Goal: Task Accomplishment & Management: Manage account settings

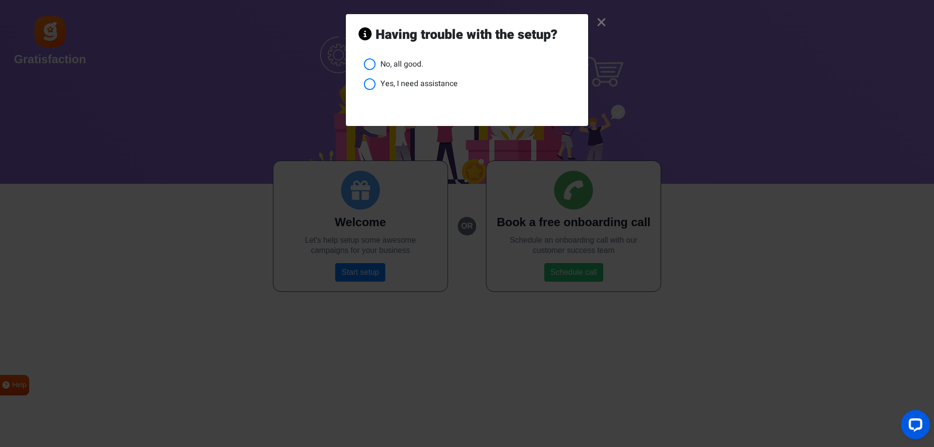
click at [597, 20] on link "×" at bounding box center [602, 22] width 10 height 9
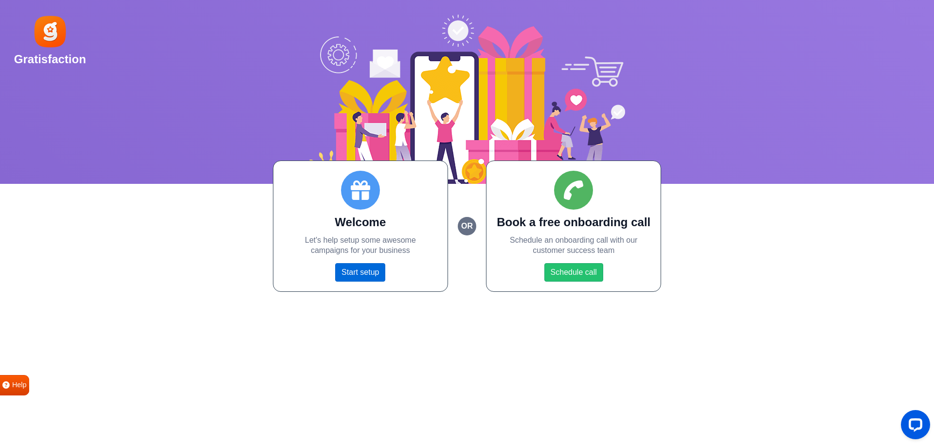
click at [356, 276] on link "Start setup" at bounding box center [360, 272] width 50 height 18
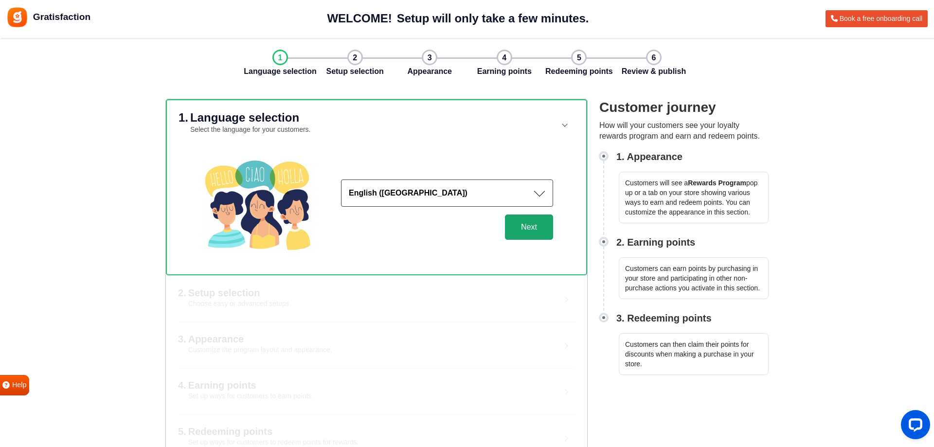
click at [529, 233] on button "Next" at bounding box center [529, 227] width 48 height 25
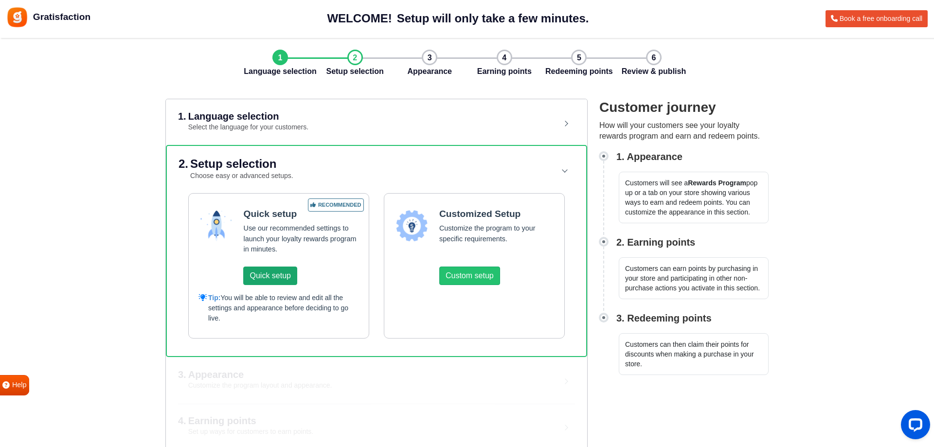
click at [276, 278] on button "Quick setup" at bounding box center [270, 276] width 54 height 18
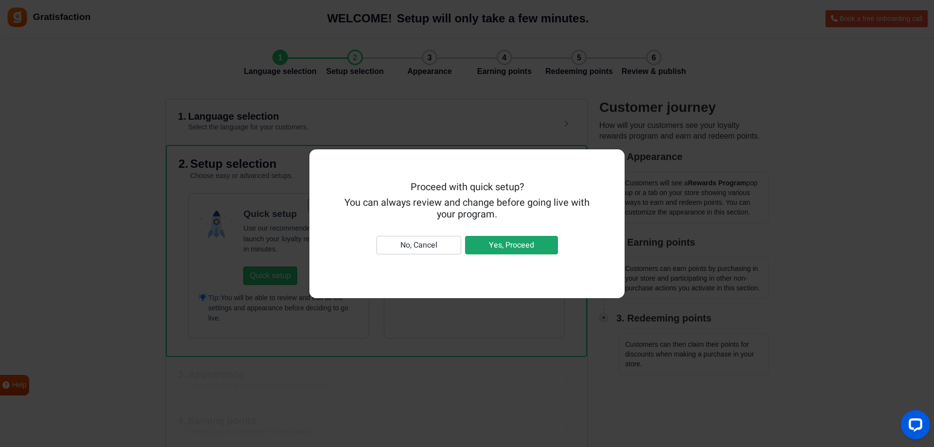
click at [511, 244] on button "Yes, Proceed" at bounding box center [511, 245] width 93 height 18
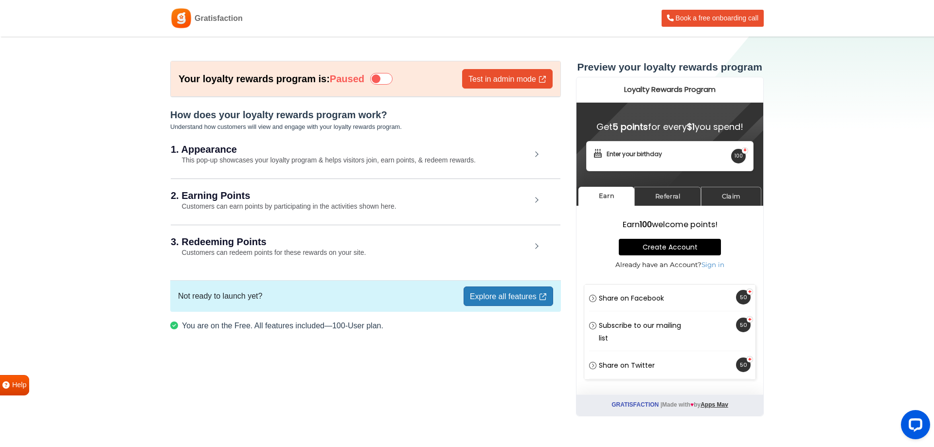
click at [533, 157] on div "1. Appearance This pop-up showcases your loyalty program & helps visitors join,…" at bounding box center [366, 155] width 390 height 45
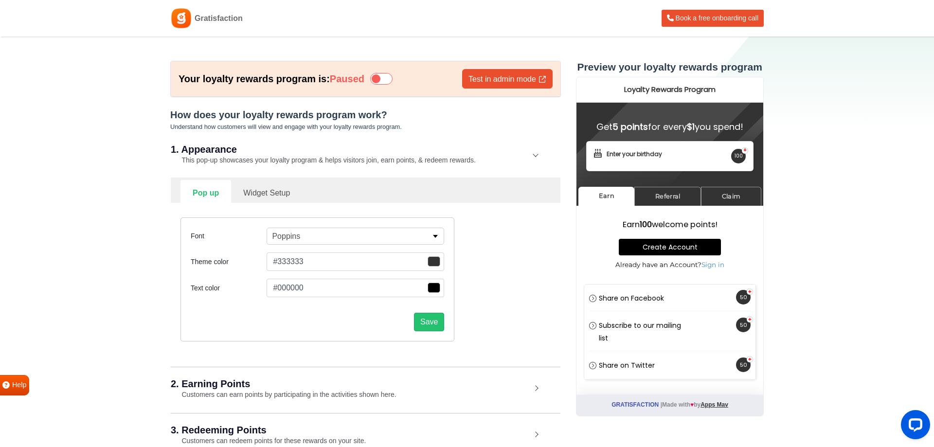
scroll to position [50, 0]
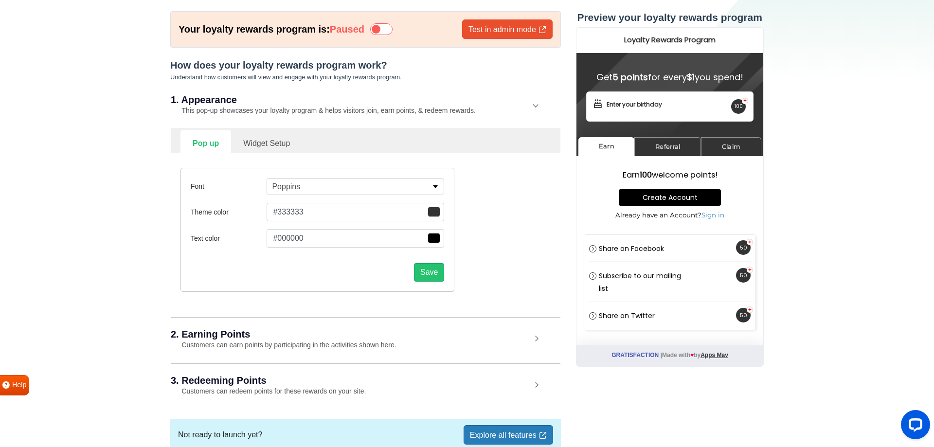
click at [262, 138] on link "Widget Setup" at bounding box center [266, 142] width 71 height 24
select select "right"
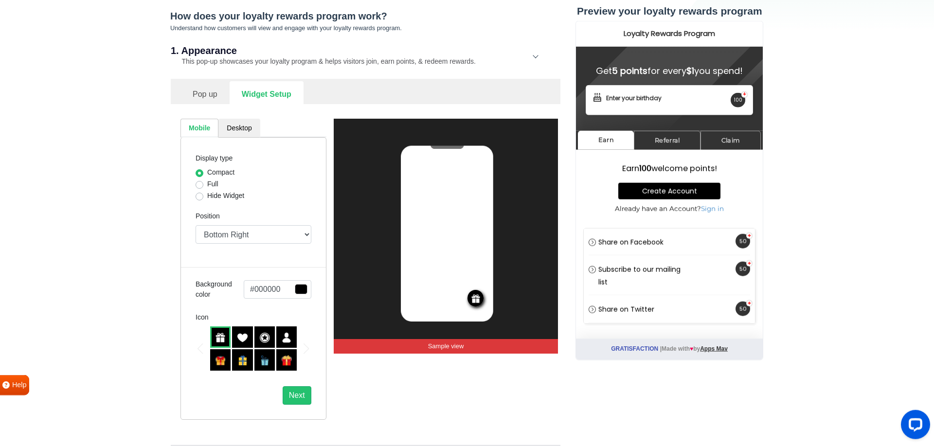
scroll to position [99, 0]
click at [204, 94] on link "Pop up" at bounding box center [205, 93] width 49 height 24
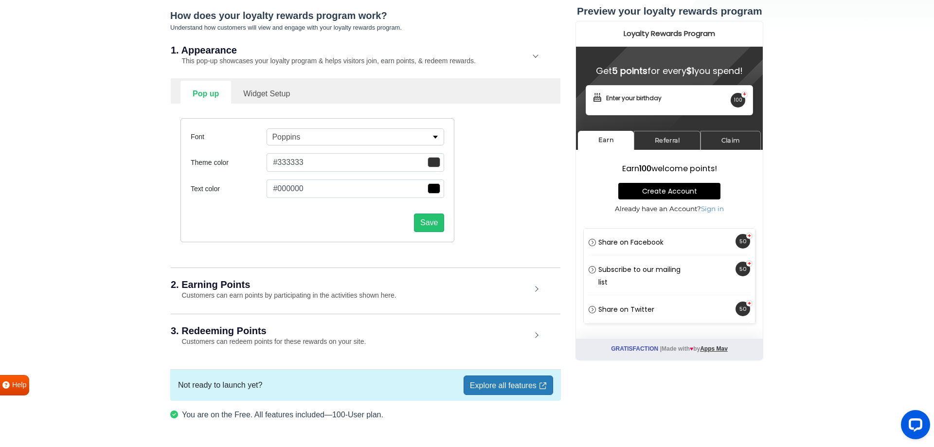
scroll to position [129, 0]
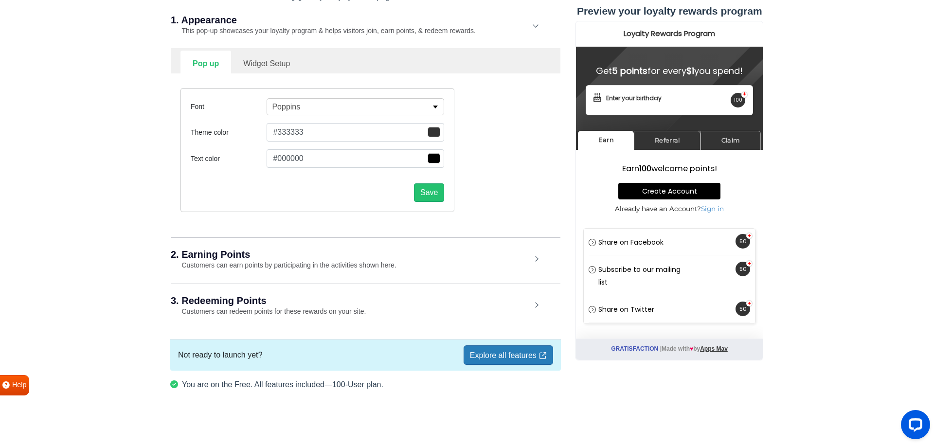
click at [502, 259] on div "2. Earning Points Customers can earn points by participating in the activities …" at bounding box center [366, 259] width 390 height 45
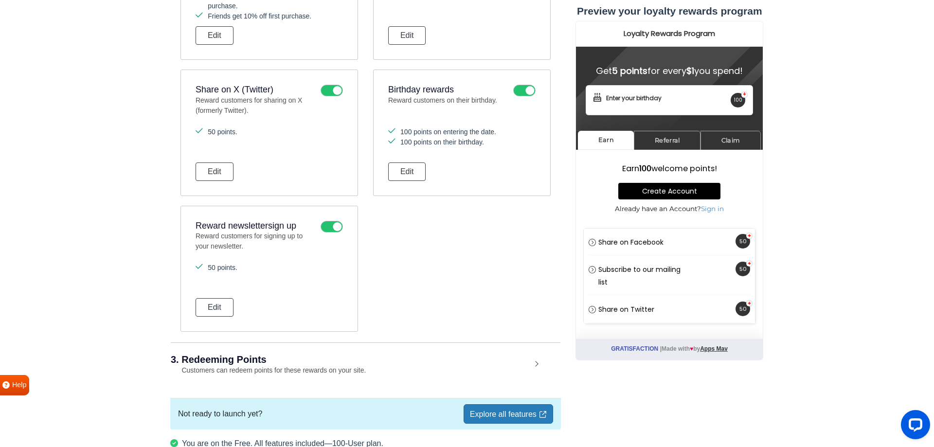
scroll to position [673, 0]
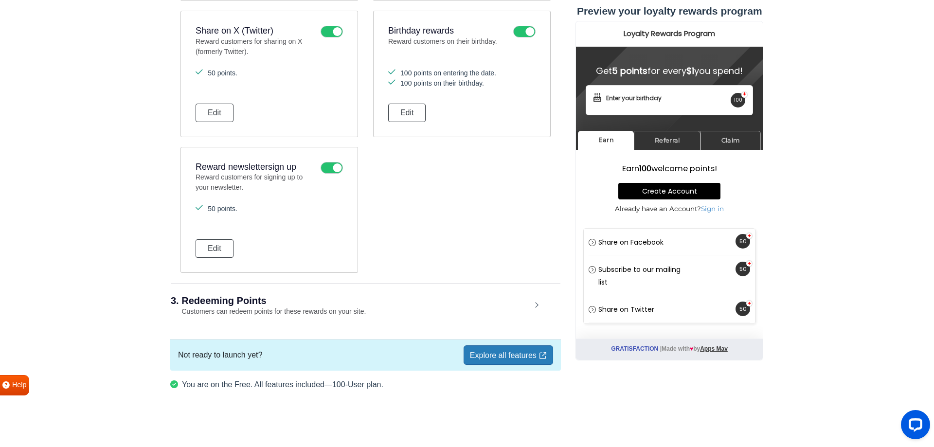
click at [539, 302] on div "3. Redeeming Points Customers can redeem points for these rewards on your site." at bounding box center [366, 306] width 390 height 45
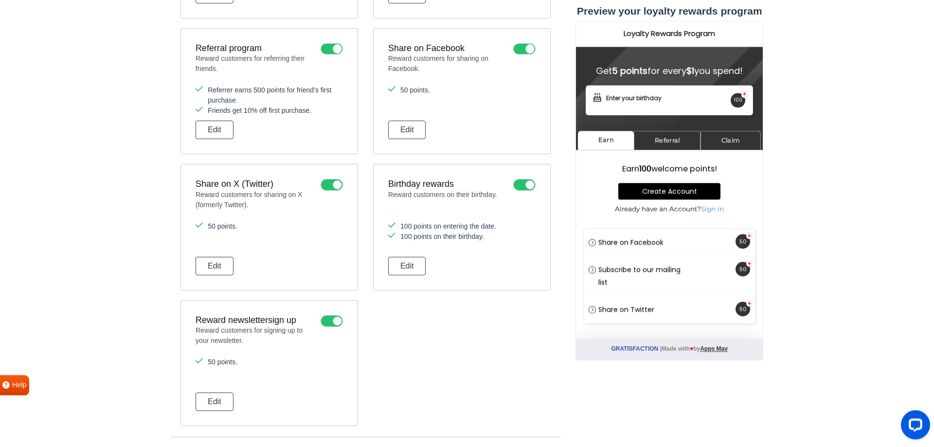
scroll to position [546, 0]
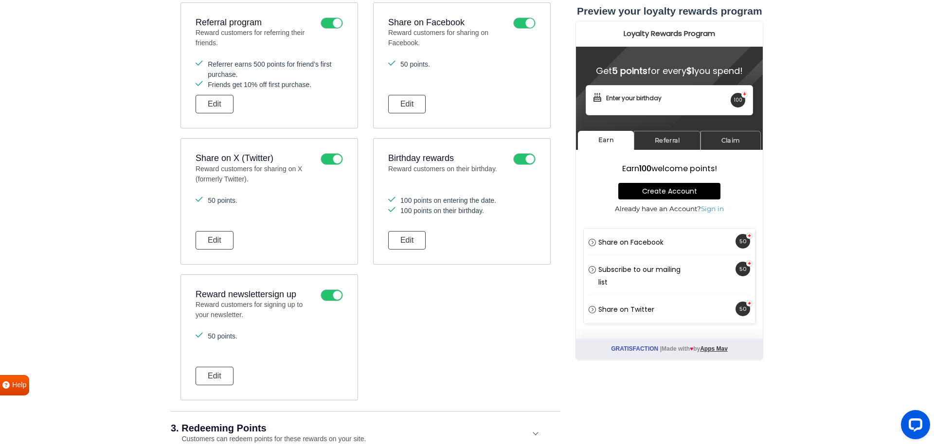
click at [530, 156] on icon at bounding box center [524, 159] width 22 height 12
click at [0, 0] on input "checkbox" at bounding box center [0, 0] width 0 height 0
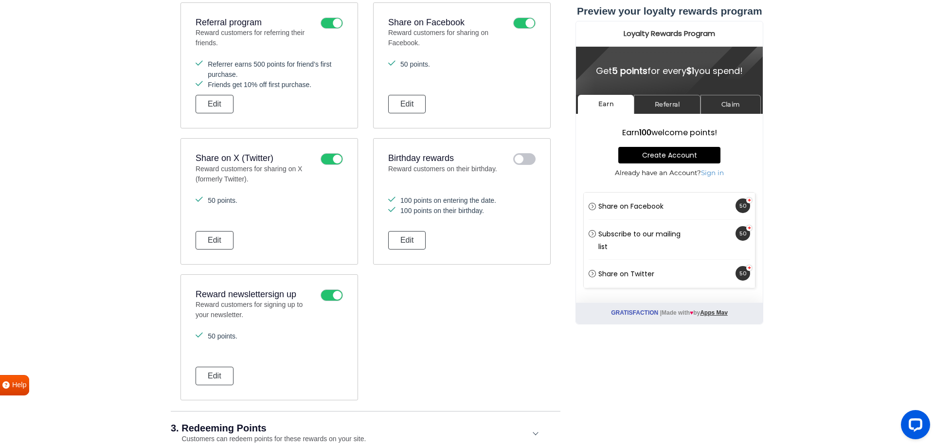
scroll to position [0, 0]
click at [325, 294] on icon at bounding box center [332, 295] width 22 height 12
click at [0, 0] on input "checkbox" at bounding box center [0, 0] width 0 height 0
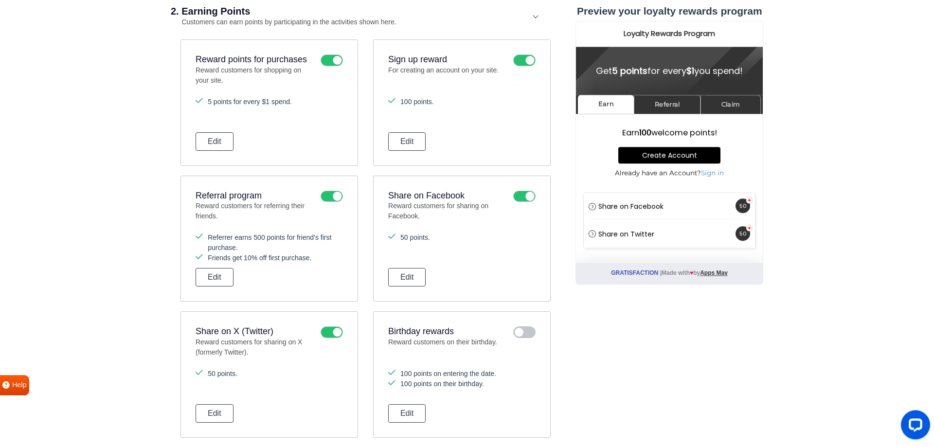
scroll to position [397, 0]
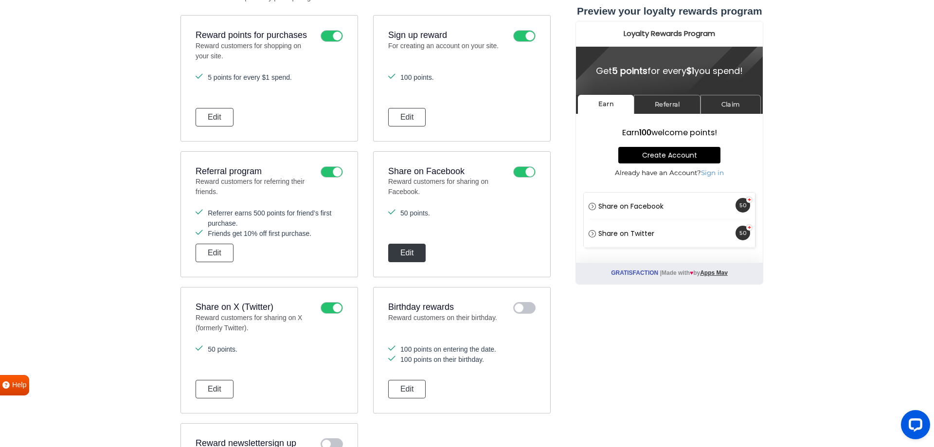
click at [403, 262] on button "Edit" at bounding box center [407, 253] width 38 height 18
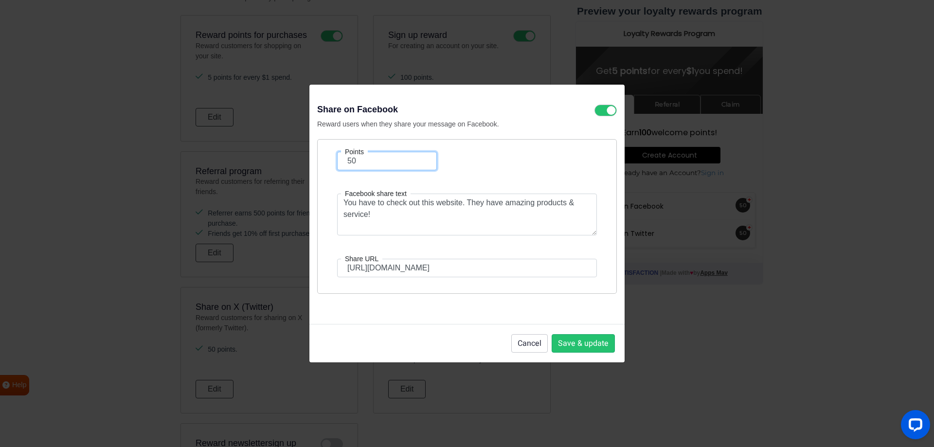
click at [380, 159] on input "50" at bounding box center [387, 161] width 100 height 18
type input "25"
click at [591, 345] on button "Save & update" at bounding box center [583, 343] width 63 height 18
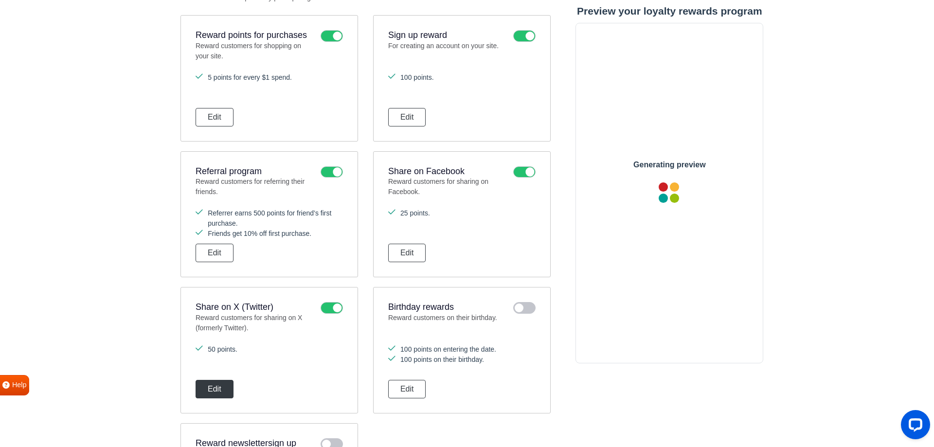
scroll to position [0, 0]
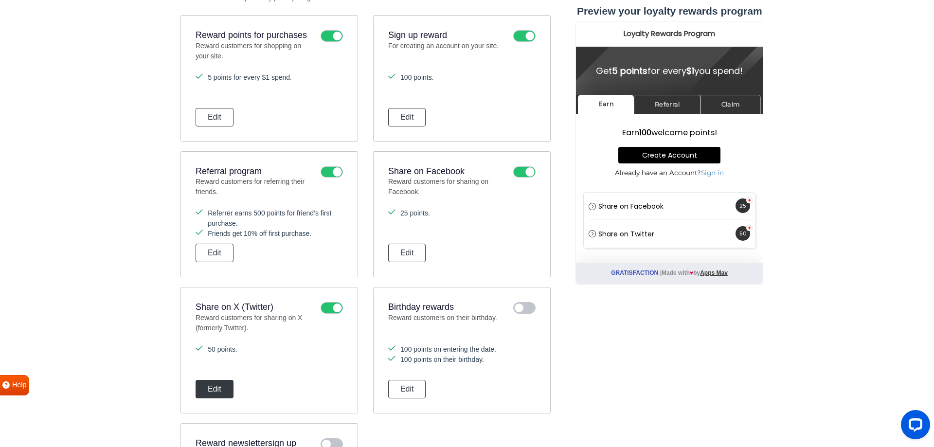
click at [213, 387] on button "Edit" at bounding box center [215, 389] width 38 height 18
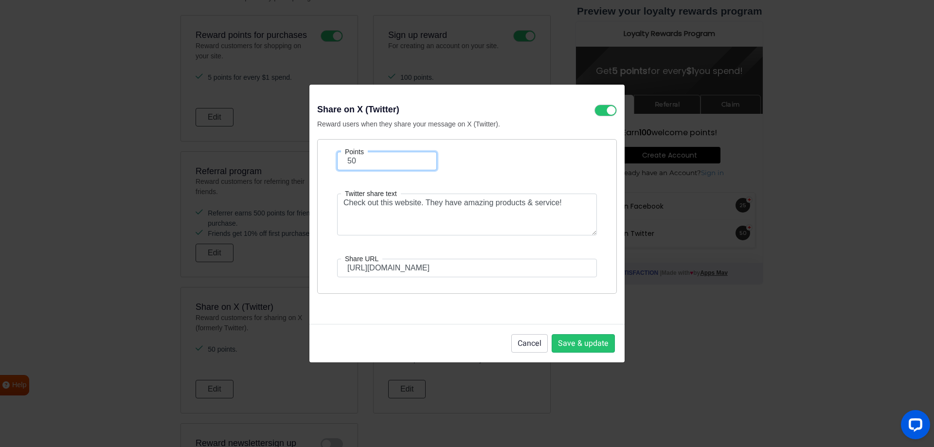
click at [378, 154] on input "50" at bounding box center [387, 161] width 100 height 18
type input "25"
click at [593, 352] on button "Save & update" at bounding box center [583, 343] width 63 height 18
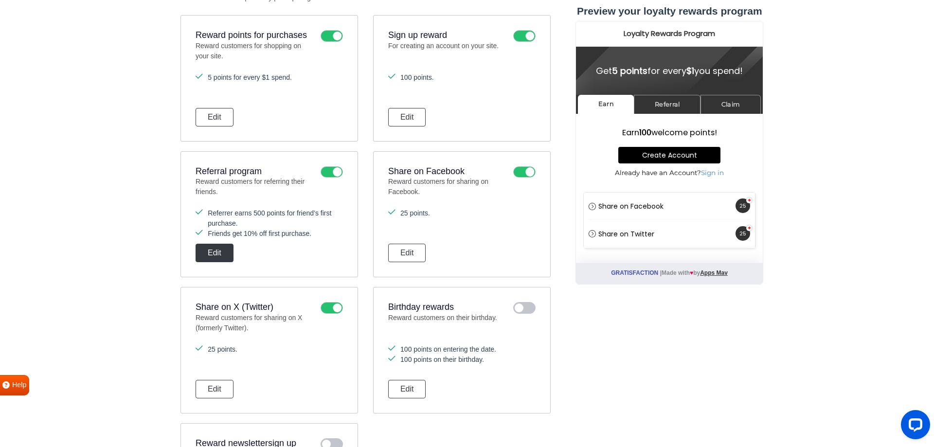
click at [215, 254] on button "Edit" at bounding box center [215, 253] width 38 height 18
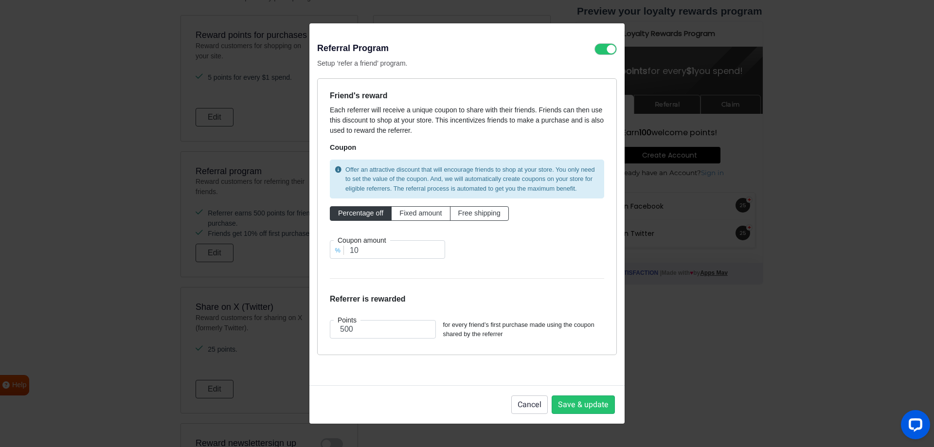
click at [608, 49] on icon at bounding box center [606, 49] width 22 height 12
click at [0, 0] on input "checkbox" at bounding box center [0, 0] width 0 height 0
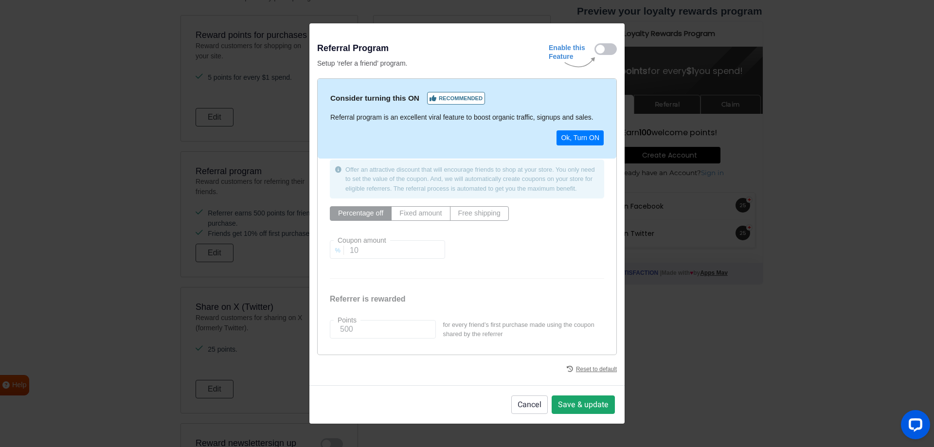
click at [577, 408] on button "Save & update" at bounding box center [583, 405] width 63 height 18
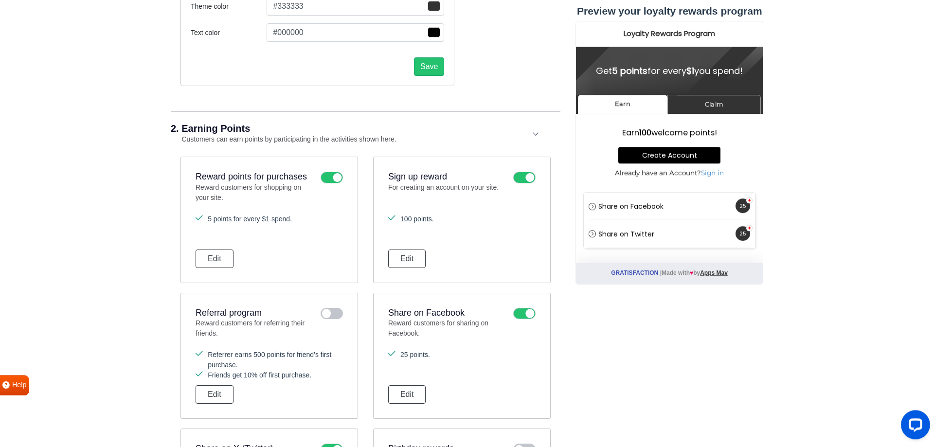
scroll to position [248, 0]
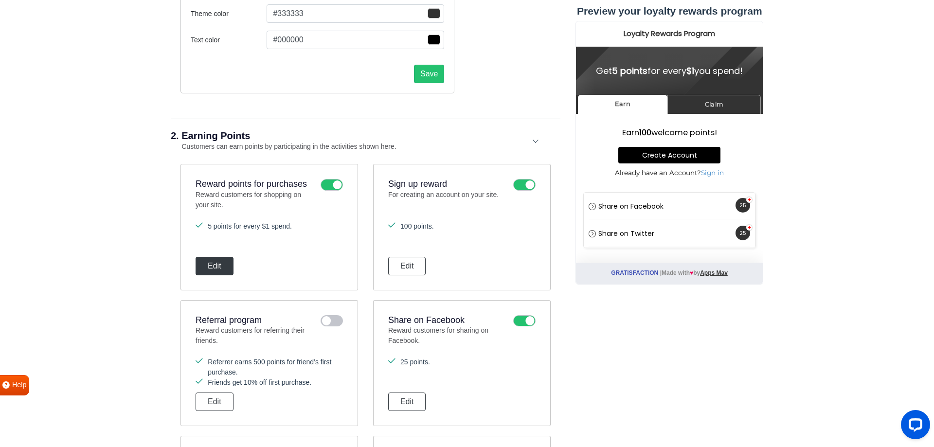
click at [217, 270] on button "Edit" at bounding box center [215, 266] width 38 height 18
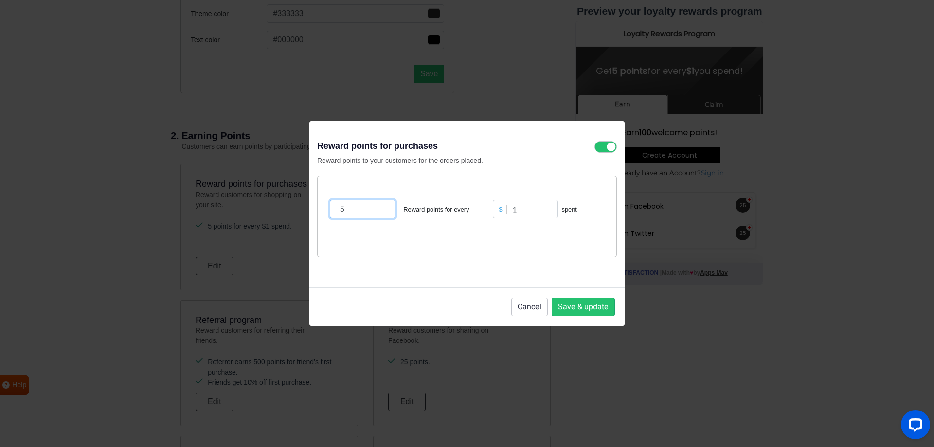
drag, startPoint x: 354, startPoint y: 207, endPoint x: 310, endPoint y: 206, distance: 43.8
click at [330, 206] on input "5" at bounding box center [363, 209] width 66 height 18
type input "1"
click at [587, 307] on button "Save & update" at bounding box center [583, 307] width 63 height 18
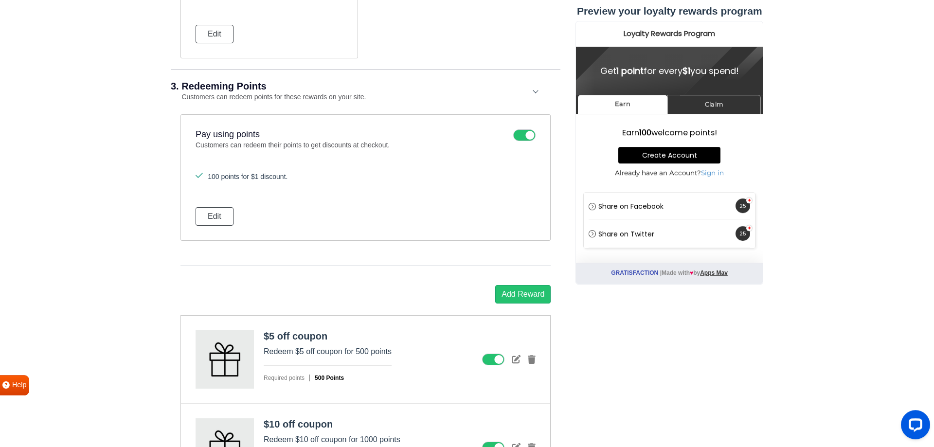
scroll to position [893, 0]
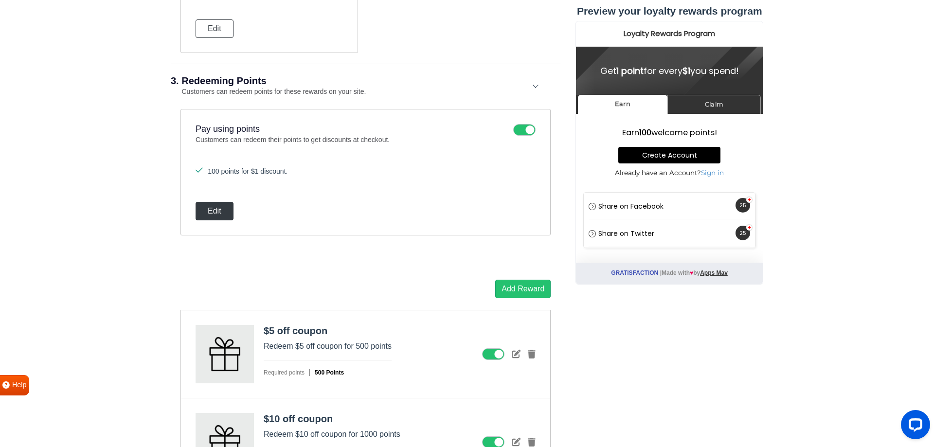
click at [218, 215] on button "Edit" at bounding box center [215, 211] width 38 height 18
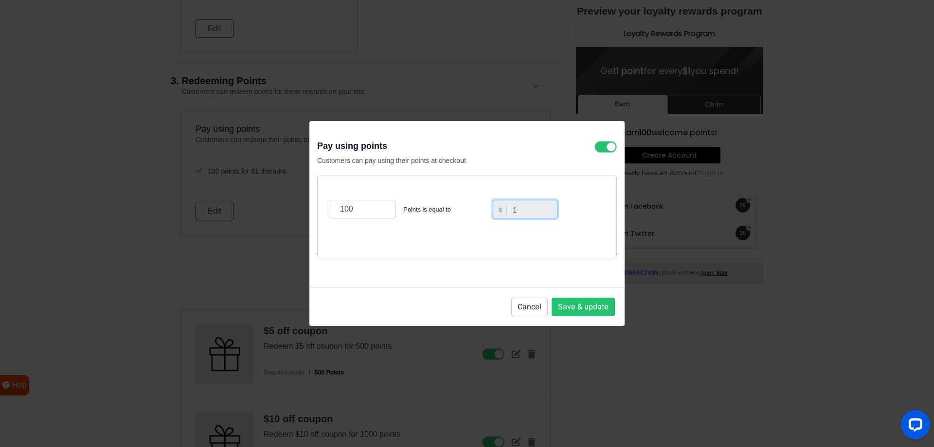
drag, startPoint x: 524, startPoint y: 209, endPoint x: 487, endPoint y: 225, distance: 41.0
click at [508, 211] on input "1" at bounding box center [525, 209] width 65 height 18
click at [531, 218] on input "1" at bounding box center [525, 209] width 65 height 18
click at [528, 211] on input "1" at bounding box center [525, 209] width 65 height 18
click at [526, 209] on input "1" at bounding box center [525, 209] width 65 height 18
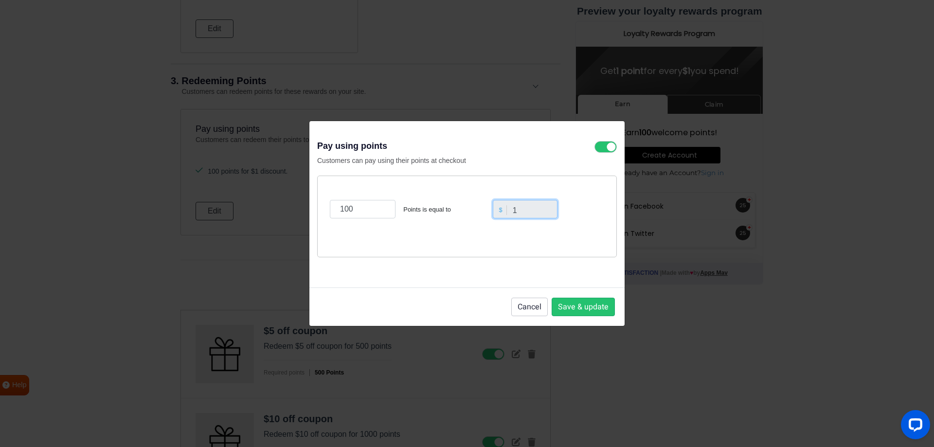
click at [527, 209] on input "1" at bounding box center [525, 209] width 65 height 18
drag, startPoint x: 527, startPoint y: 213, endPoint x: 502, endPoint y: 210, distance: 25.9
click at [502, 210] on input "1" at bounding box center [525, 209] width 65 height 18
click at [367, 210] on input "100" at bounding box center [363, 209] width 66 height 18
drag, startPoint x: 356, startPoint y: 211, endPoint x: 321, endPoint y: 214, distance: 35.7
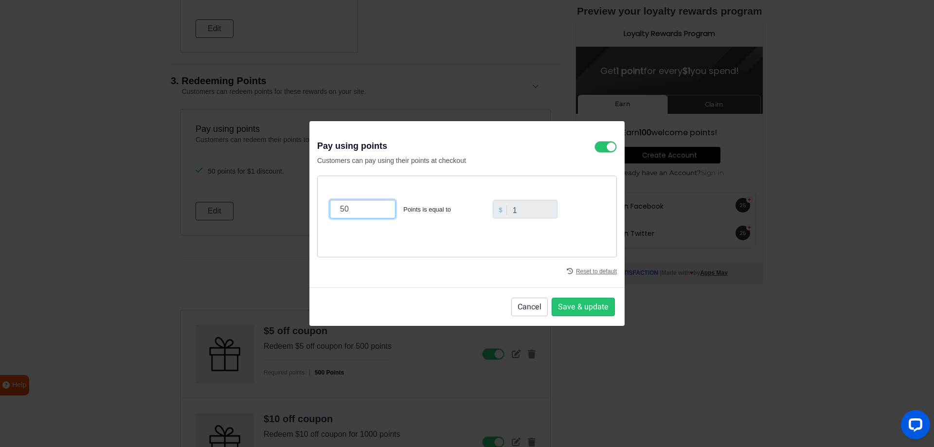
click at [330, 214] on input "50" at bounding box center [363, 209] width 66 height 18
drag, startPoint x: 360, startPoint y: 211, endPoint x: 330, endPoint y: 208, distance: 30.3
click at [330, 208] on input "50" at bounding box center [363, 209] width 66 height 18
type input "20"
click at [440, 234] on div "20 Points is equal to $ 1" at bounding box center [467, 217] width 300 height 82
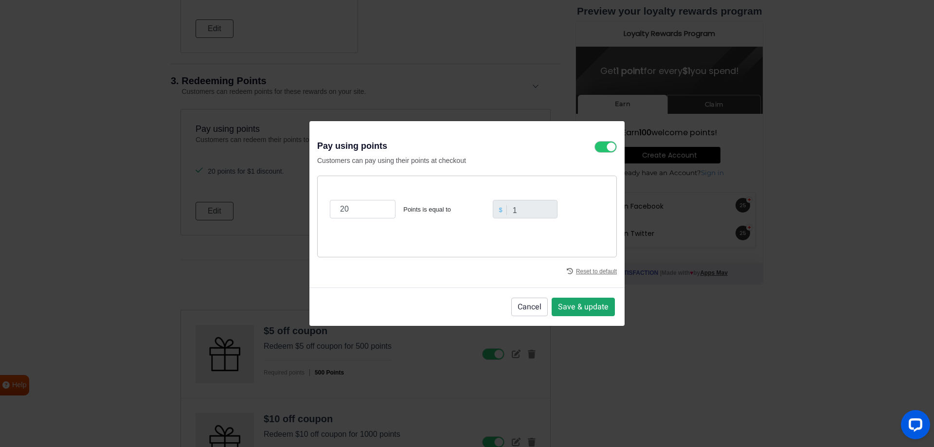
click at [581, 310] on button "Save & update" at bounding box center [583, 307] width 63 height 18
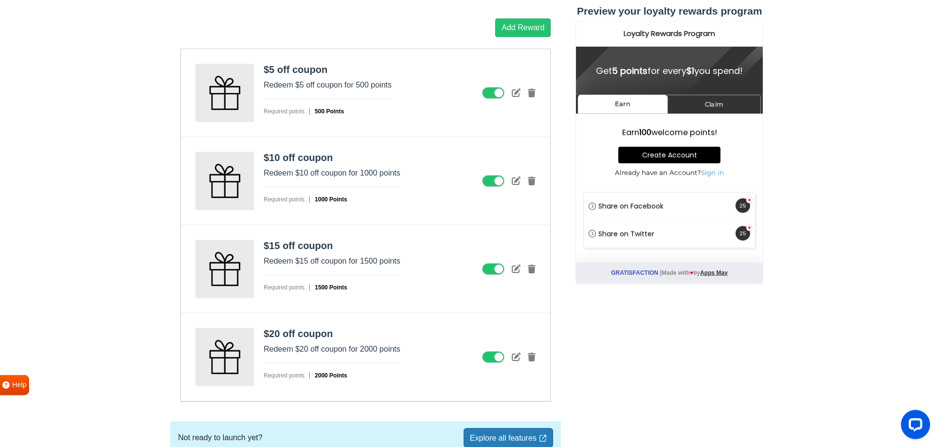
scroll to position [1138, 0]
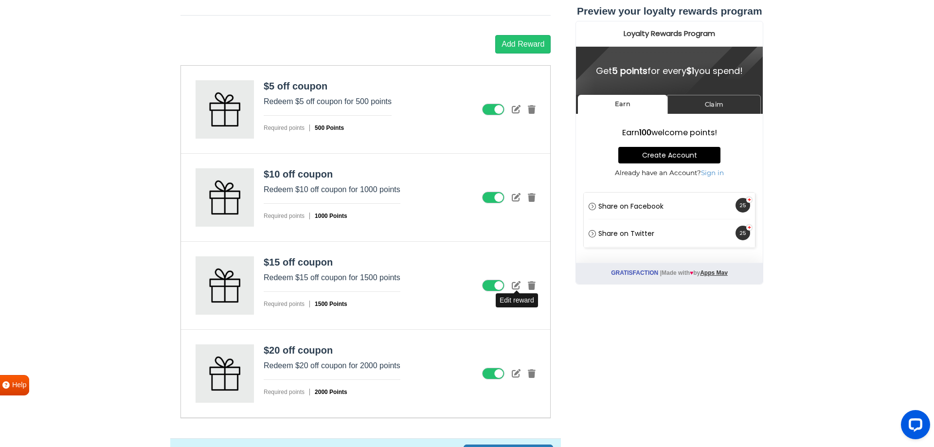
click at [517, 286] on icon at bounding box center [516, 285] width 9 height 9
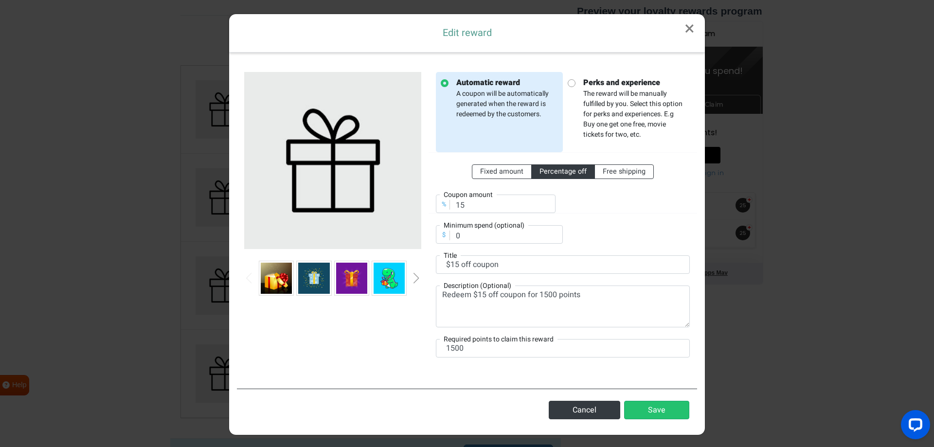
click at [446, 205] on div "%" at bounding box center [444, 204] width 12 height 9
click at [439, 206] on div "%" at bounding box center [444, 204] width 12 height 9
click at [488, 205] on input "15" at bounding box center [496, 204] width 120 height 18
click at [504, 170] on span "Fixed amount" at bounding box center [501, 171] width 43 height 10
click at [487, 170] on input "Fixed amount" at bounding box center [483, 169] width 6 height 6
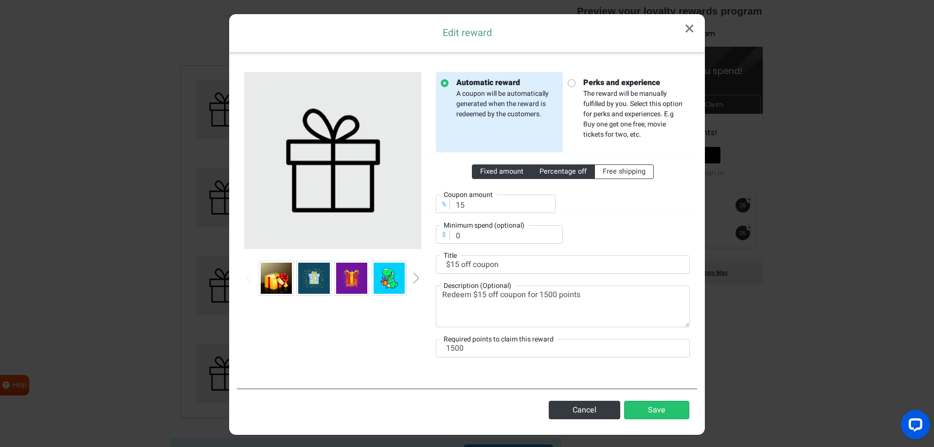
radio input "true"
drag, startPoint x: 459, startPoint y: 204, endPoint x: 440, endPoint y: 206, distance: 19.6
click at [440, 206] on input "15" at bounding box center [496, 204] width 120 height 18
type input "75"
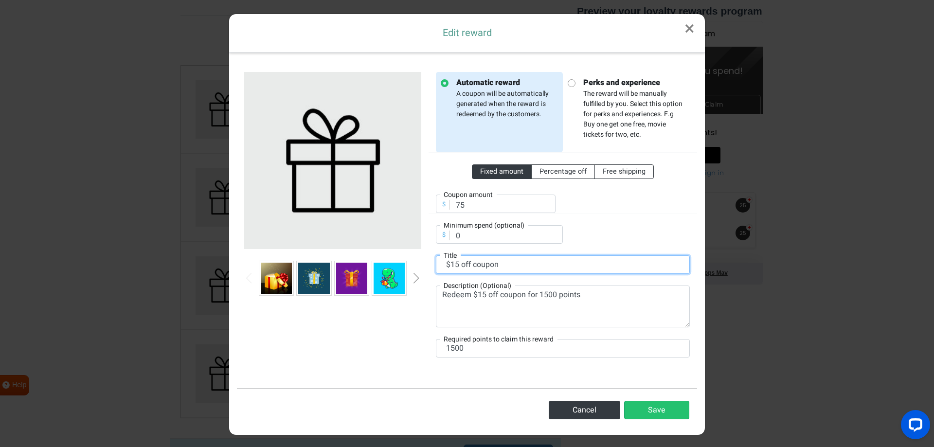
click at [454, 268] on input "$15 off coupon" at bounding box center [563, 264] width 254 height 18
type input "$75 off coupon"
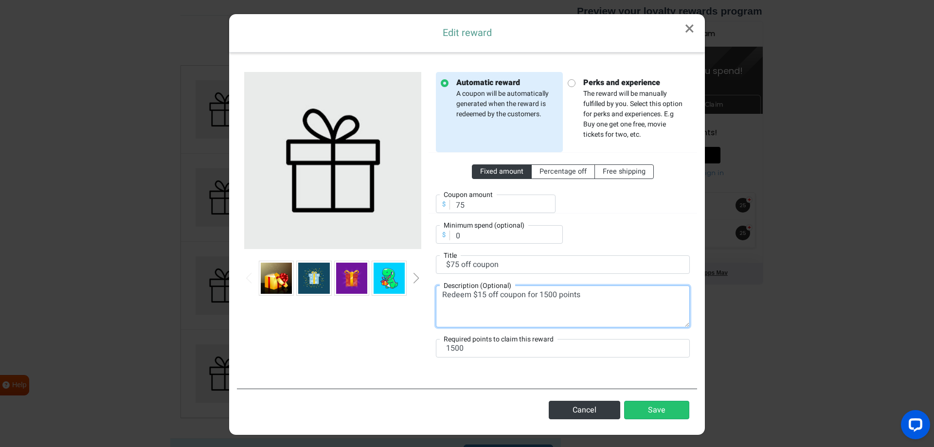
click at [482, 295] on textarea "Redeem $15 off coupon for 1500 points" at bounding box center [563, 307] width 254 height 42
type textarea "Redeem $75 off coupon for 1500 points"
click at [673, 412] on button "Save" at bounding box center [656, 410] width 65 height 18
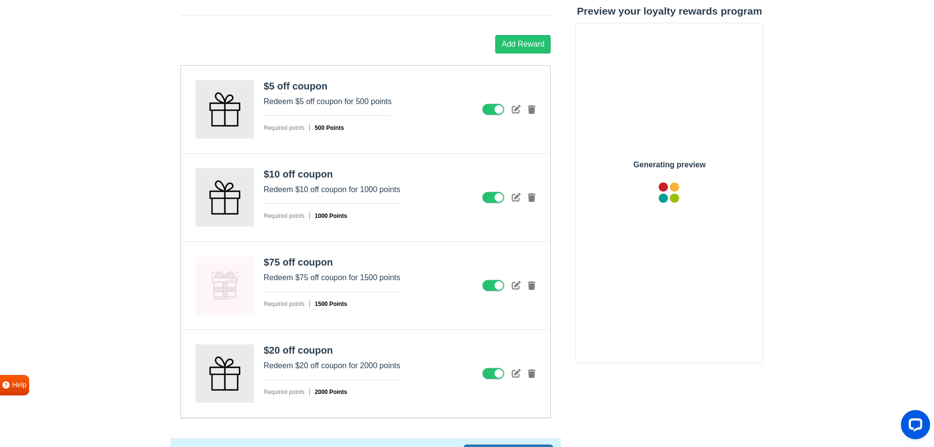
scroll to position [0, 0]
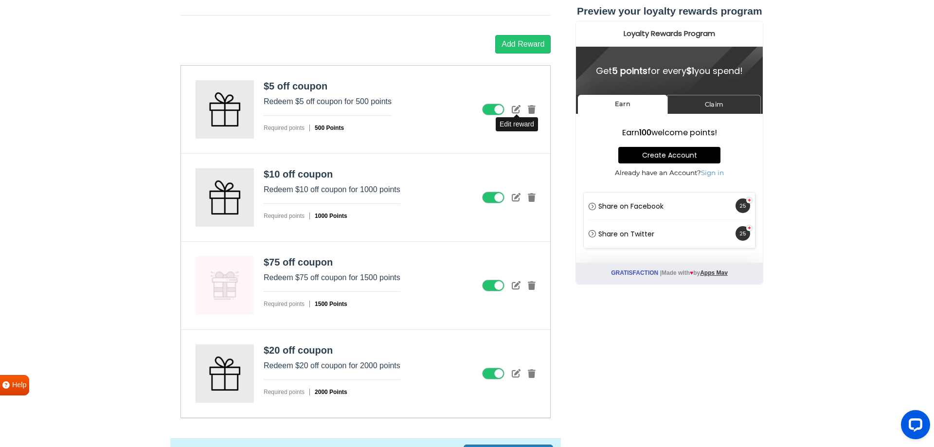
click at [518, 111] on icon at bounding box center [516, 109] width 9 height 9
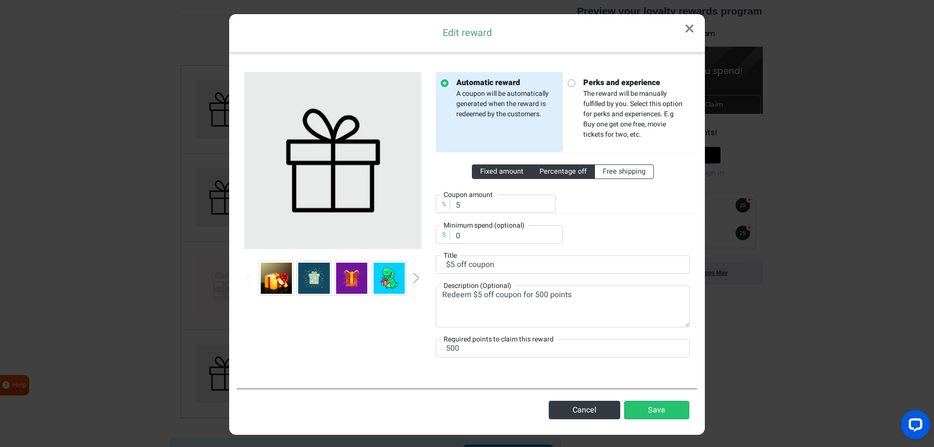
click at [506, 173] on span "Fixed amount" at bounding box center [501, 171] width 43 height 10
click at [487, 173] on input "Fixed amount" at bounding box center [483, 169] width 6 height 6
radio input "true"
click at [457, 203] on input "5" at bounding box center [496, 204] width 120 height 18
drag, startPoint x: 459, startPoint y: 205, endPoint x: 449, endPoint y: 206, distance: 10.3
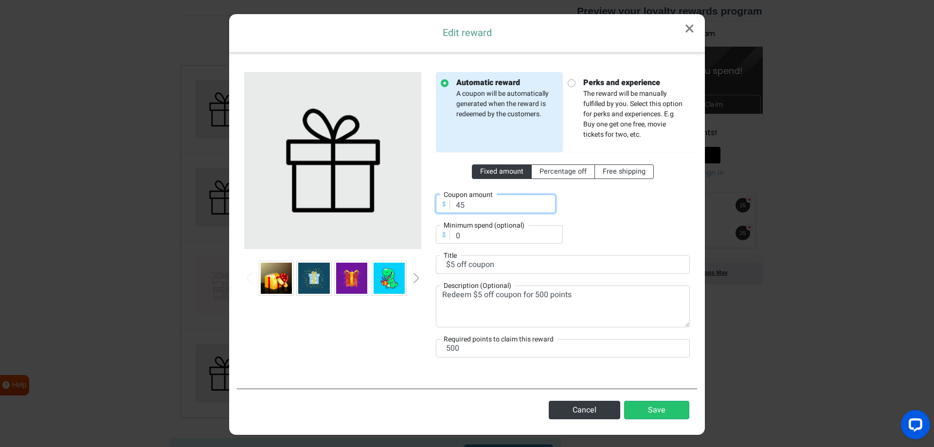
click at [449, 206] on input "45" at bounding box center [496, 204] width 120 height 18
type input "25"
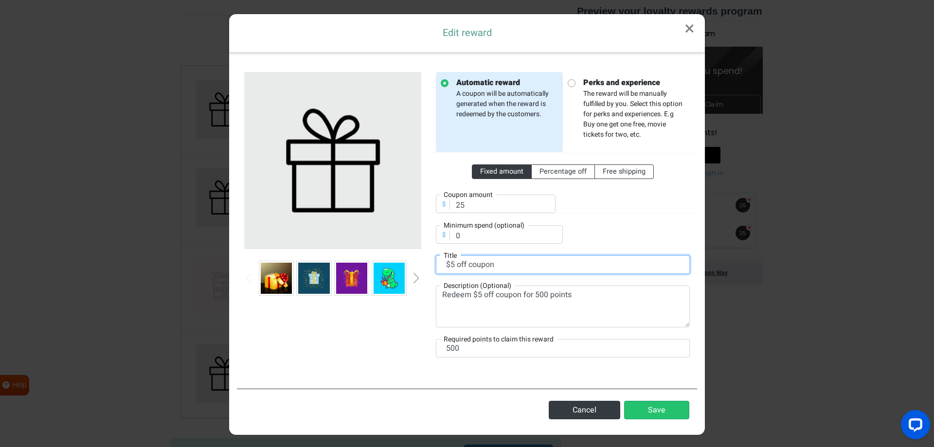
click at [451, 266] on input "$5 off coupon" at bounding box center [563, 264] width 254 height 18
type input "$25 off coupon"
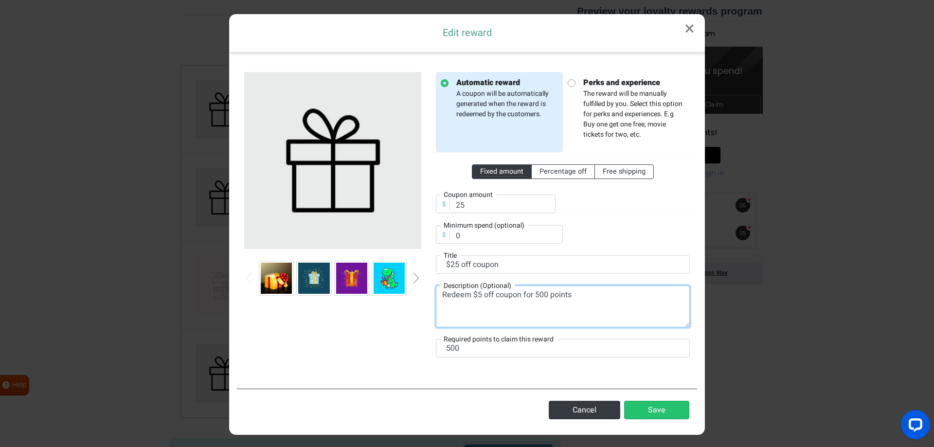
click at [479, 295] on textarea "Redeem $5 off coupon for 500 points" at bounding box center [563, 307] width 254 height 42
type textarea "Redeem $25 off coupon for 500 points"
drag, startPoint x: 468, startPoint y: 235, endPoint x: 447, endPoint y: 235, distance: 20.5
click at [447, 235] on input "0" at bounding box center [499, 234] width 127 height 18
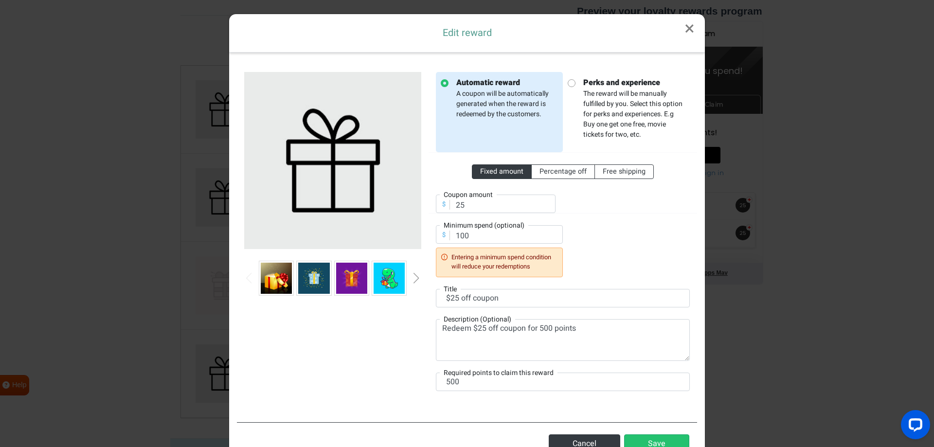
click at [601, 248] on div "Fixed amount Percentage off Free shipping $ Coupon amount 25 $ Minimum spend (o…" at bounding box center [563, 214] width 254 height 125
drag, startPoint x: 480, startPoint y: 231, endPoint x: 435, endPoint y: 243, distance: 46.3
click at [436, 243] on input "100" at bounding box center [499, 234] width 127 height 18
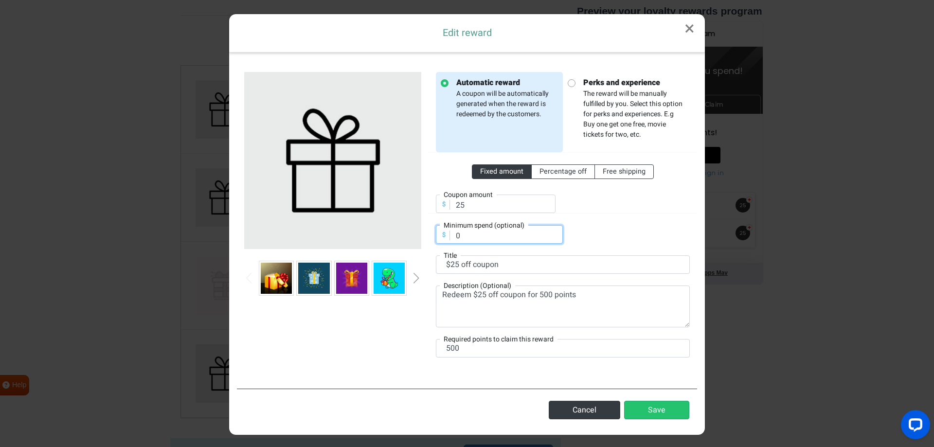
type input "0"
click at [607, 237] on div "Fixed amount Percentage off Free shipping $ Coupon amount 25 $ Minimum spend (o…" at bounding box center [563, 197] width 254 height 91
click at [665, 415] on button "Save" at bounding box center [656, 410] width 65 height 18
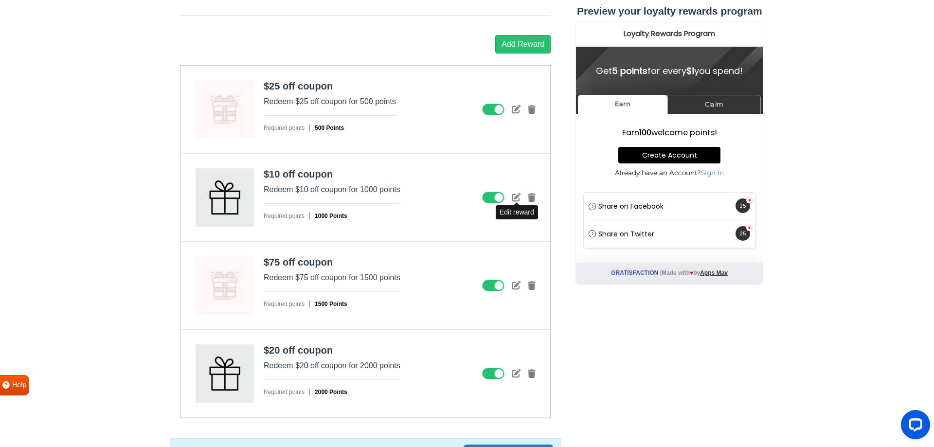
click at [517, 199] on icon at bounding box center [516, 197] width 9 height 9
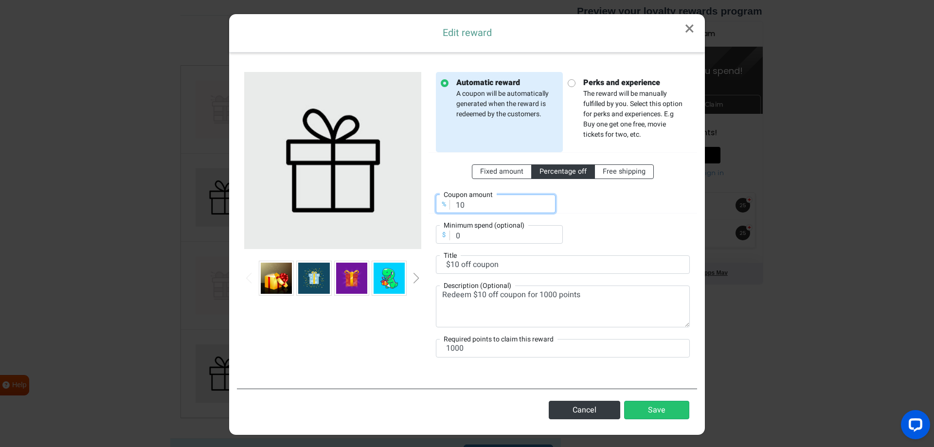
drag, startPoint x: 462, startPoint y: 207, endPoint x: 453, endPoint y: 211, distance: 9.8
click at [453, 211] on input "10" at bounding box center [496, 204] width 120 height 18
drag, startPoint x: 502, startPoint y: 172, endPoint x: 480, endPoint y: 193, distance: 30.3
click at [501, 172] on span "Fixed amount" at bounding box center [501, 171] width 43 height 10
click at [487, 172] on input "Fixed amount" at bounding box center [483, 169] width 6 height 6
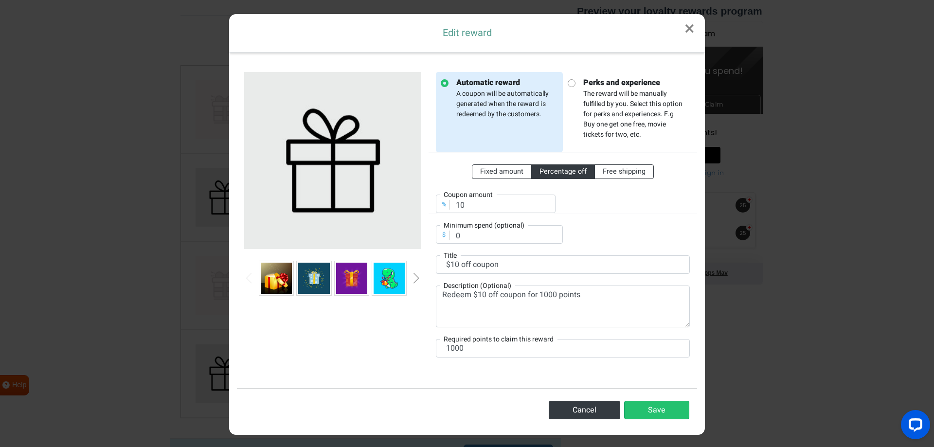
radio input "true"
drag, startPoint x: 460, startPoint y: 203, endPoint x: 454, endPoint y: 209, distance: 7.9
click at [454, 207] on input "60" at bounding box center [496, 204] width 120 height 18
type input "50"
click at [456, 238] on input "0" at bounding box center [499, 234] width 127 height 18
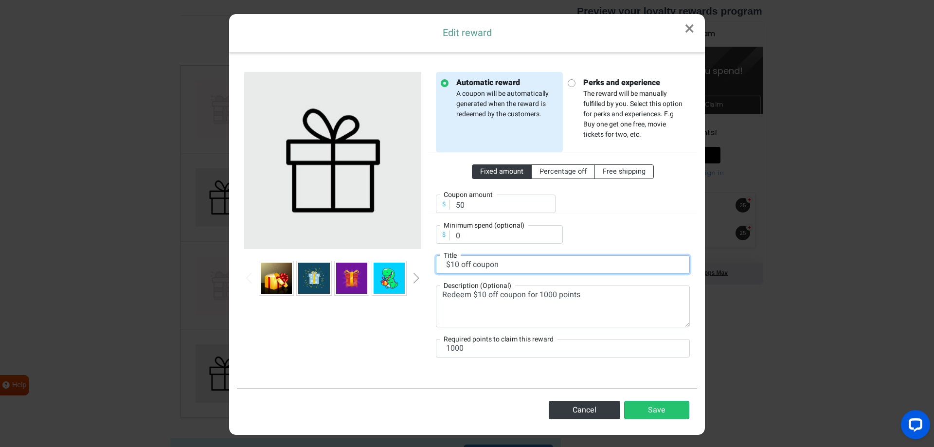
drag, startPoint x: 454, startPoint y: 262, endPoint x: 446, endPoint y: 266, distance: 8.5
click at [446, 266] on input "$10 off coupon" at bounding box center [563, 264] width 254 height 18
click at [448, 263] on input "$10 off coupon" at bounding box center [563, 264] width 254 height 18
drag, startPoint x: 450, startPoint y: 264, endPoint x: 455, endPoint y: 262, distance: 5.5
click at [455, 262] on input "$10 off coupon" at bounding box center [563, 264] width 254 height 18
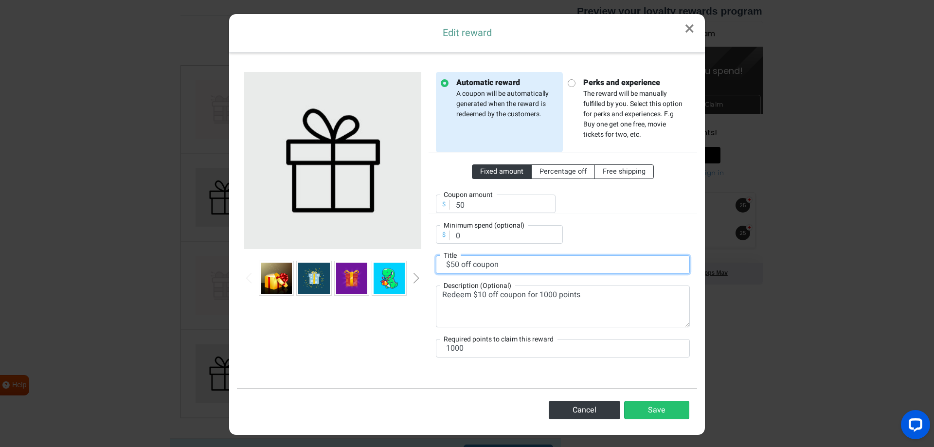
type input "$50 off coupon"
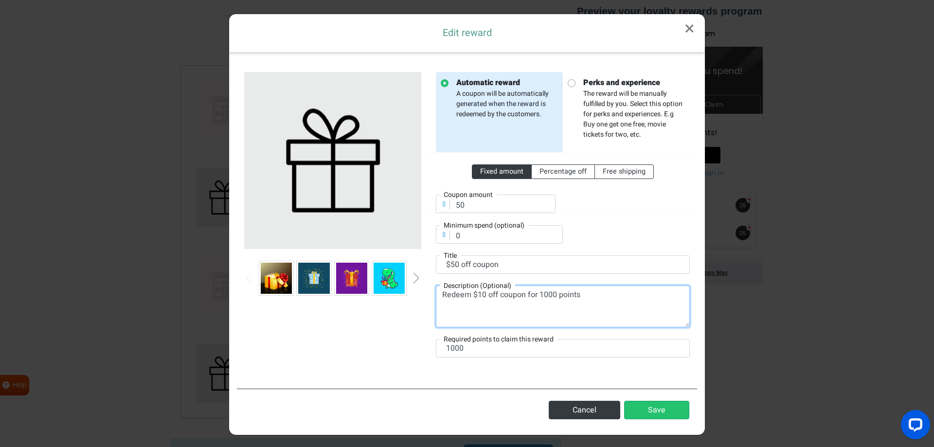
click at [480, 292] on textarea "Redeem $10 off coupon for 1000 points" at bounding box center [563, 307] width 254 height 42
type textarea "Redeem $50 off coupon for 1000 points"
click at [660, 411] on button "Save" at bounding box center [656, 410] width 65 height 18
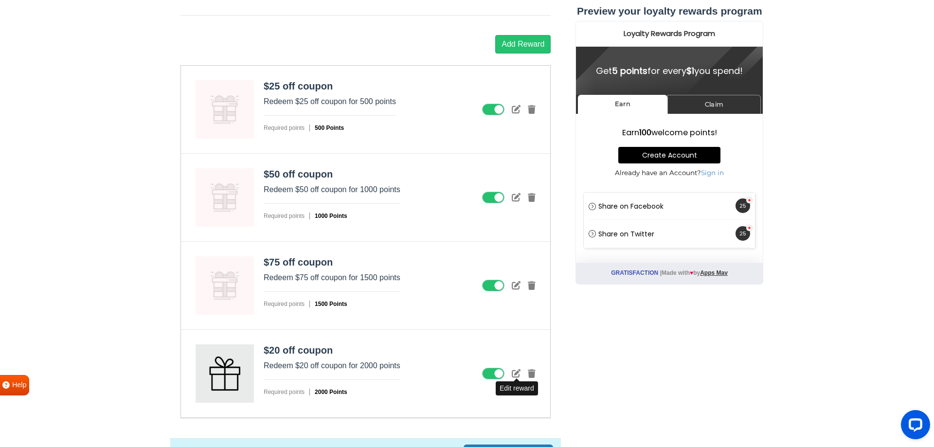
click at [517, 375] on icon at bounding box center [516, 373] width 9 height 9
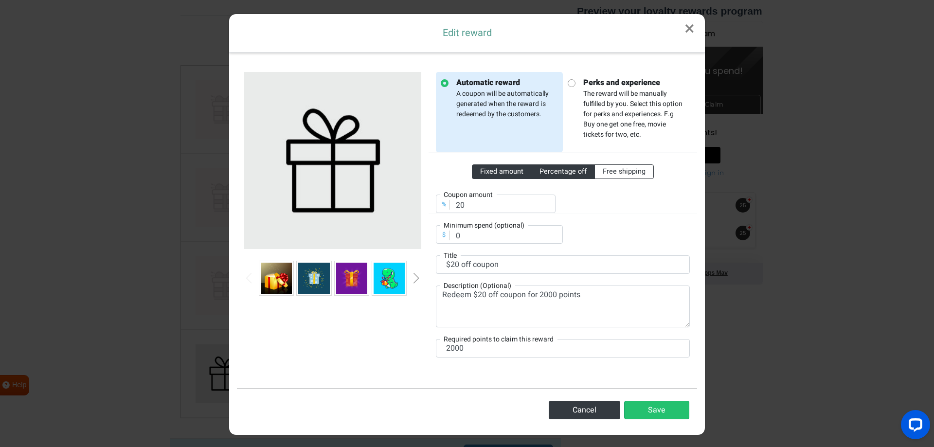
click at [495, 166] on label "Fixed amount" at bounding box center [502, 171] width 60 height 15
click at [487, 166] on input "Fixed amount" at bounding box center [483, 169] width 6 height 6
radio input "true"
click at [456, 211] on input "20" at bounding box center [496, 204] width 120 height 18
type input "100"
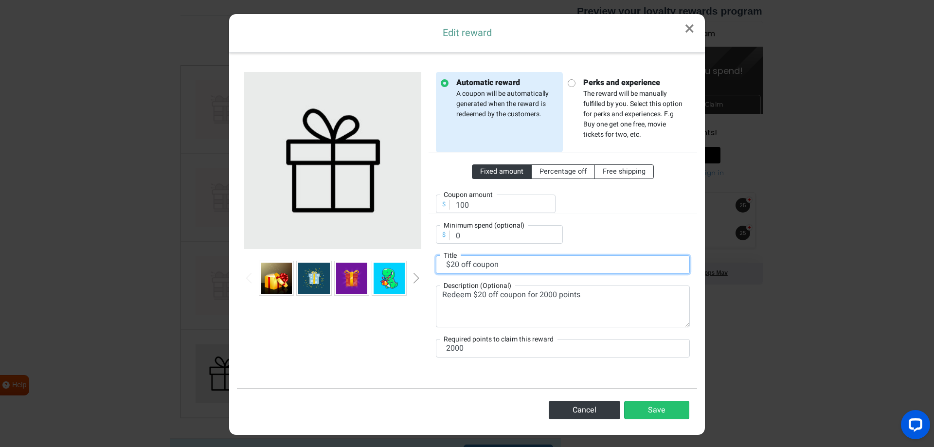
click at [452, 264] on input "$20 off coupon" at bounding box center [563, 264] width 254 height 18
type input "$100 off coupon"
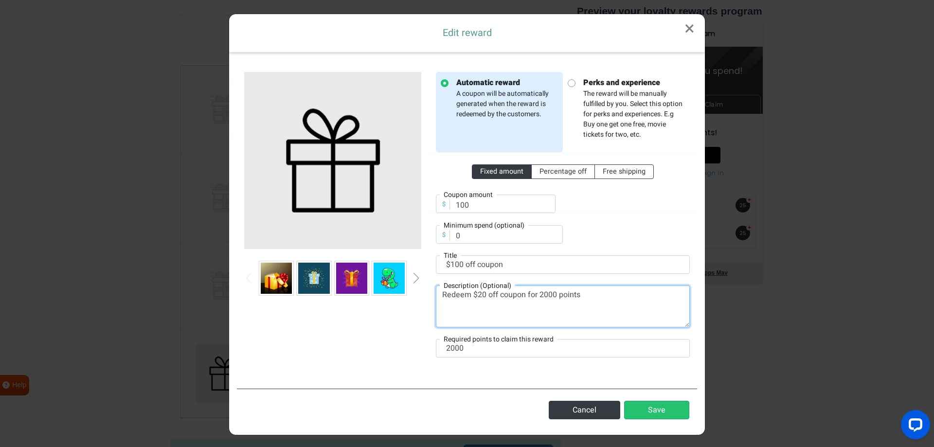
click at [479, 297] on textarea "Redeem $20 off coupon for 2000 points" at bounding box center [563, 307] width 254 height 42
type textarea "Redeem $100 off coupon for 2000 points"
click at [656, 409] on button "Save" at bounding box center [656, 410] width 65 height 18
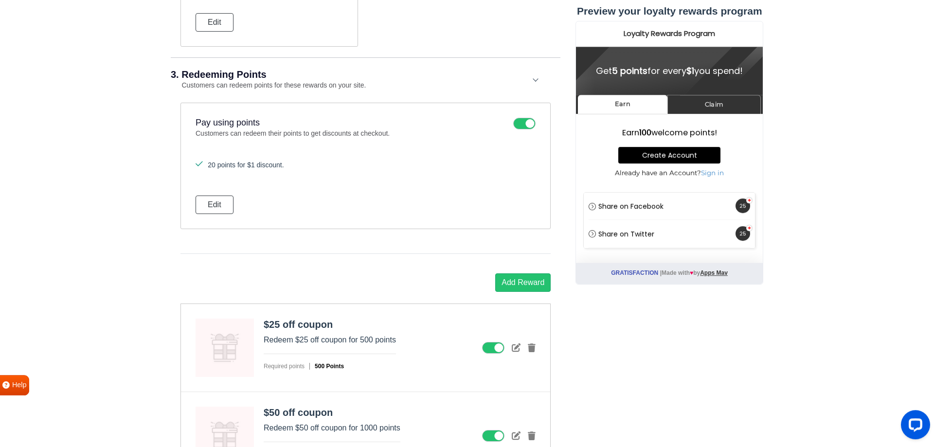
scroll to position [890, 0]
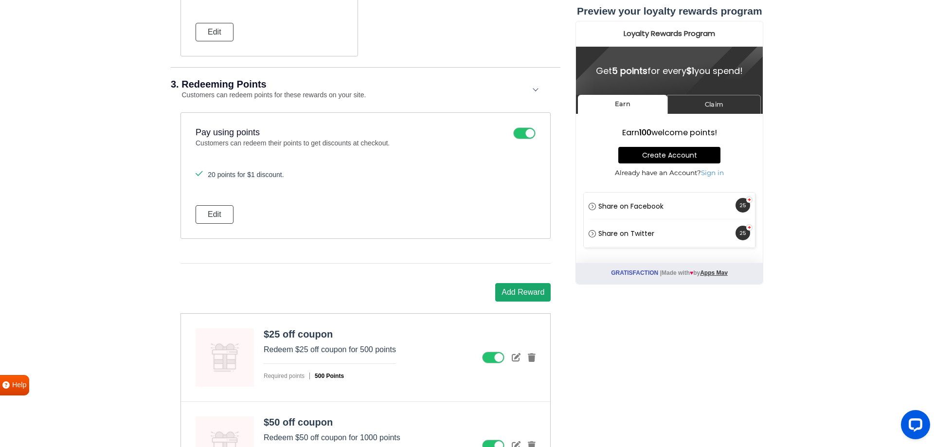
click at [514, 291] on button "Add Reward" at bounding box center [522, 292] width 55 height 18
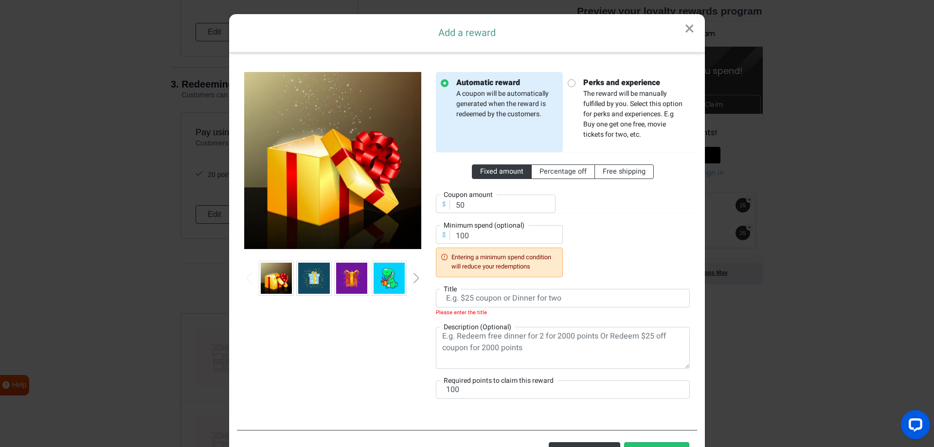
click at [688, 25] on link "×" at bounding box center [689, 29] width 31 height 30
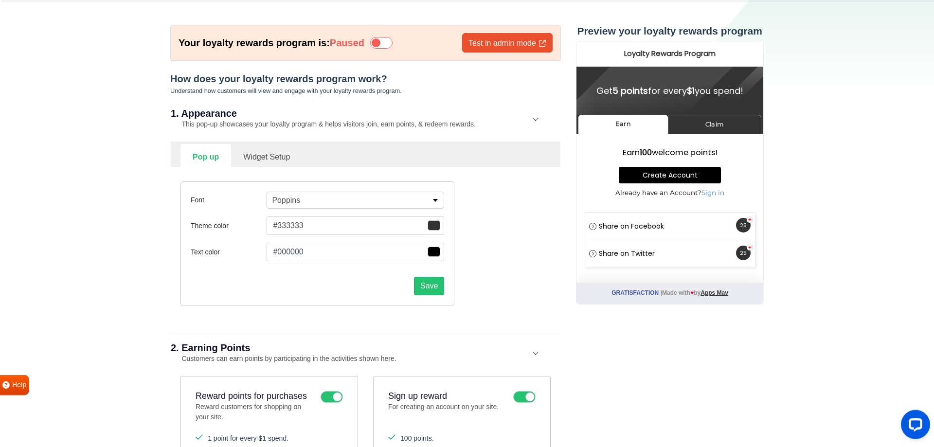
scroll to position [0, 0]
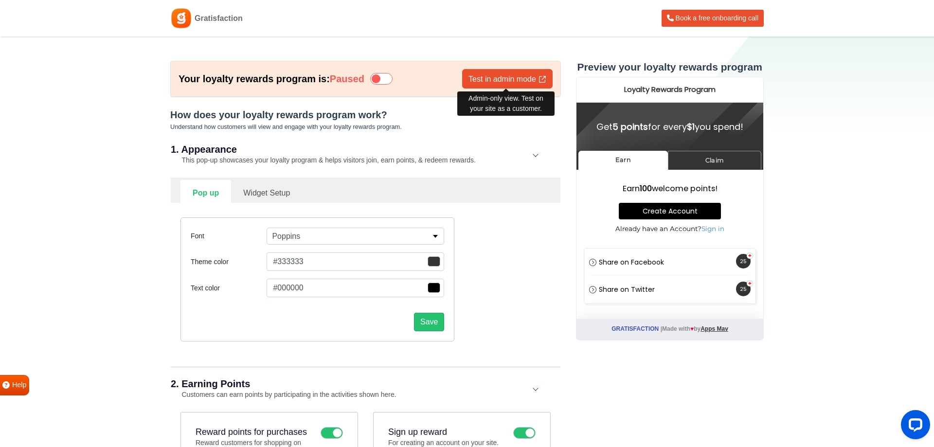
click at [511, 81] on link "Test in admin mode" at bounding box center [507, 78] width 90 height 19
click at [261, 186] on link "Widget Setup" at bounding box center [266, 192] width 71 height 24
select select "right"
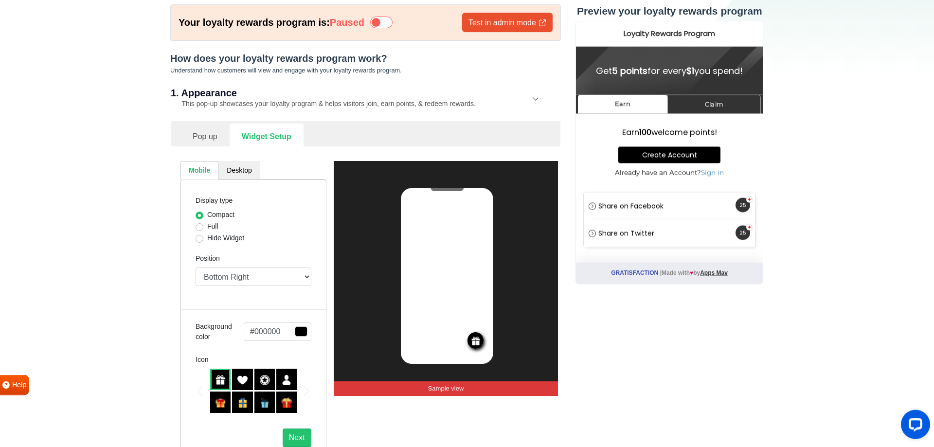
scroll to position [50, 0]
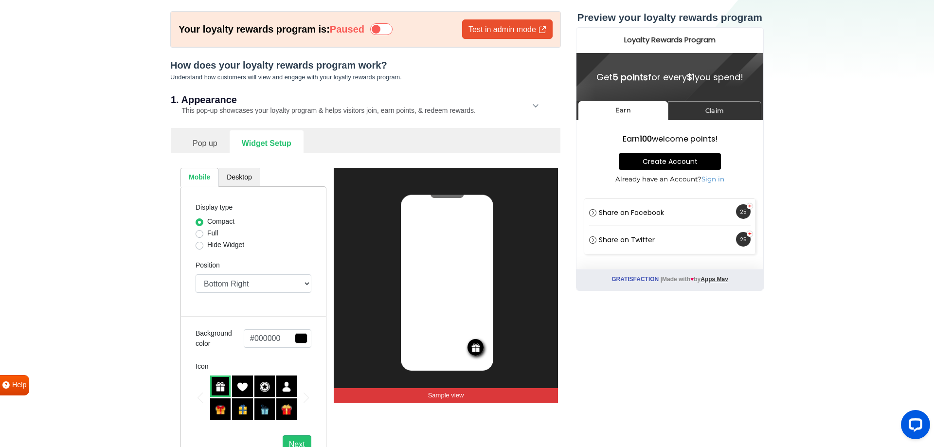
click at [247, 173] on link "Desktop" at bounding box center [238, 177] width 41 height 19
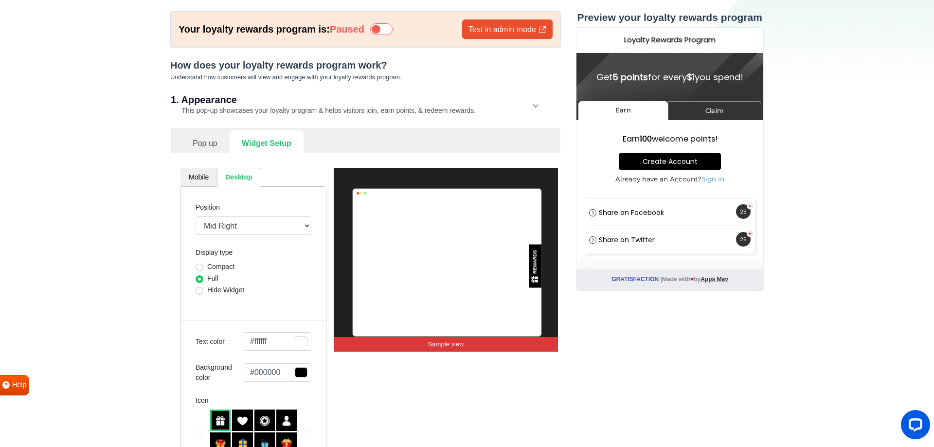
click at [198, 177] on link "Mobile" at bounding box center [199, 177] width 36 height 19
select select "right"
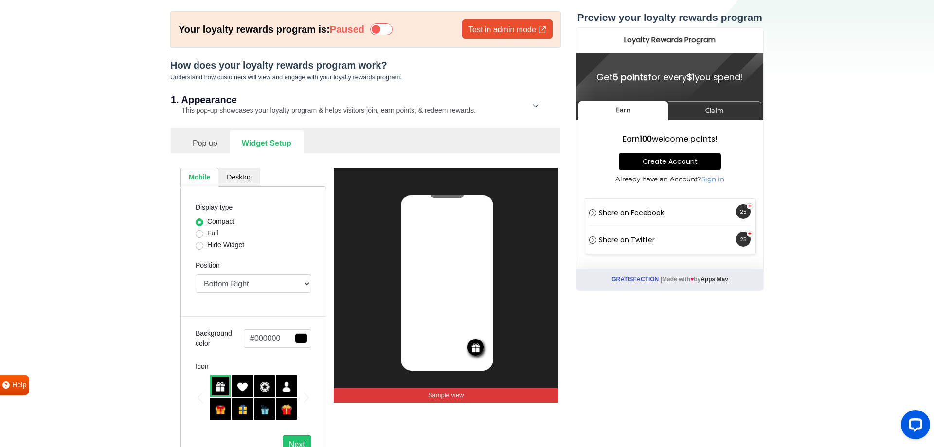
click at [194, 144] on link "Pop up" at bounding box center [205, 142] width 49 height 24
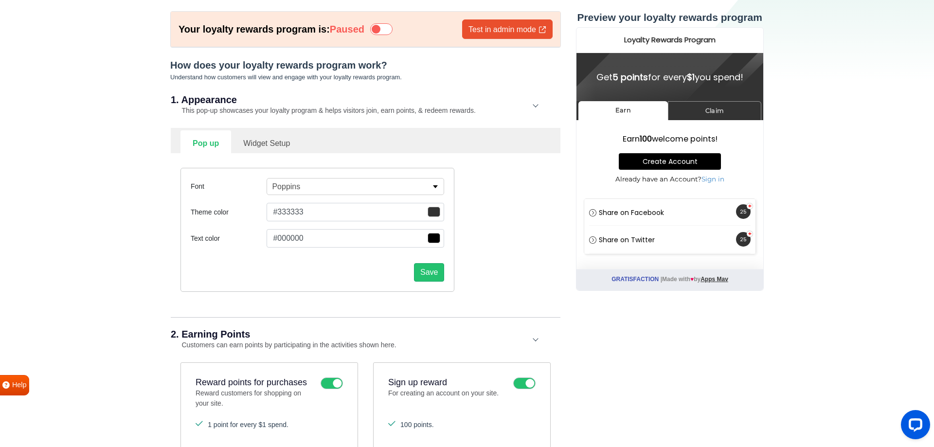
scroll to position [0, 0]
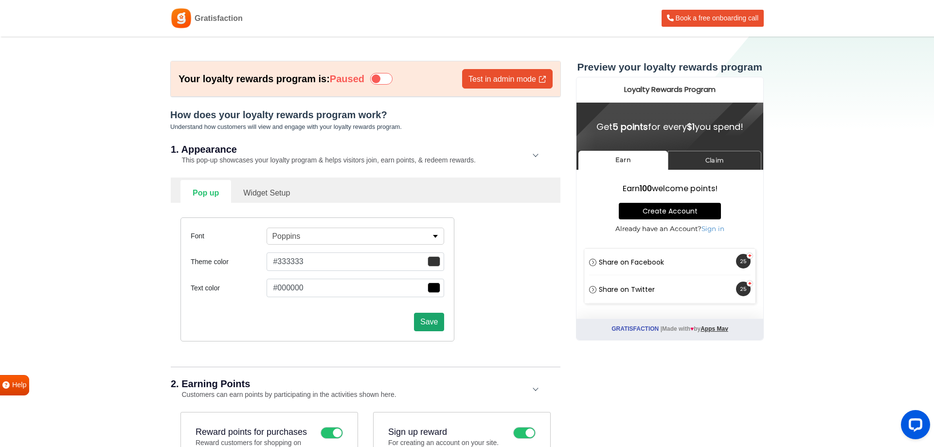
click at [431, 321] on button "Save" at bounding box center [429, 322] width 30 height 18
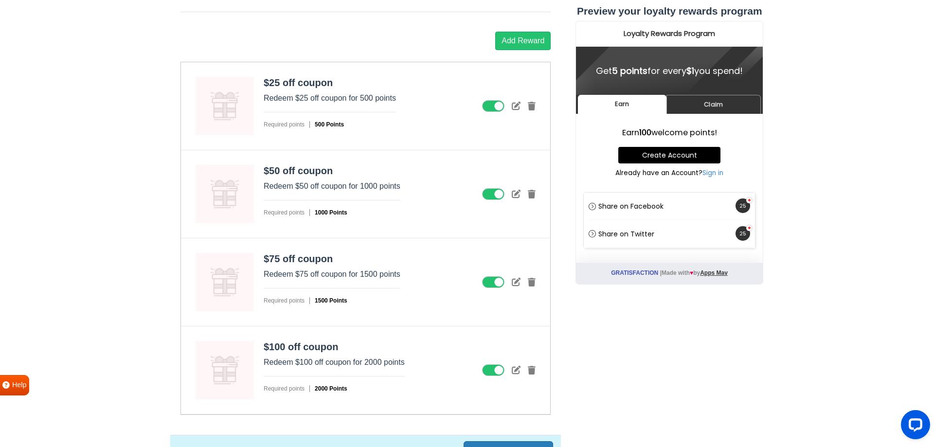
scroll to position [1237, 0]
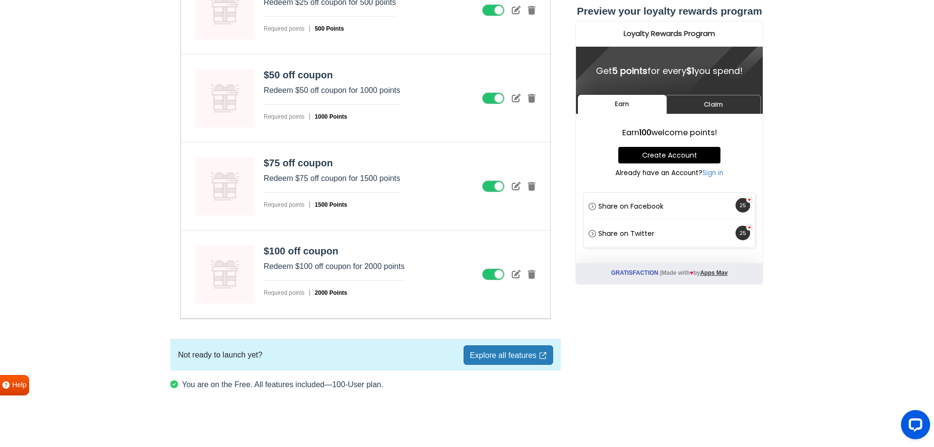
click at [494, 349] on link "Explore all features" at bounding box center [509, 354] width 90 height 19
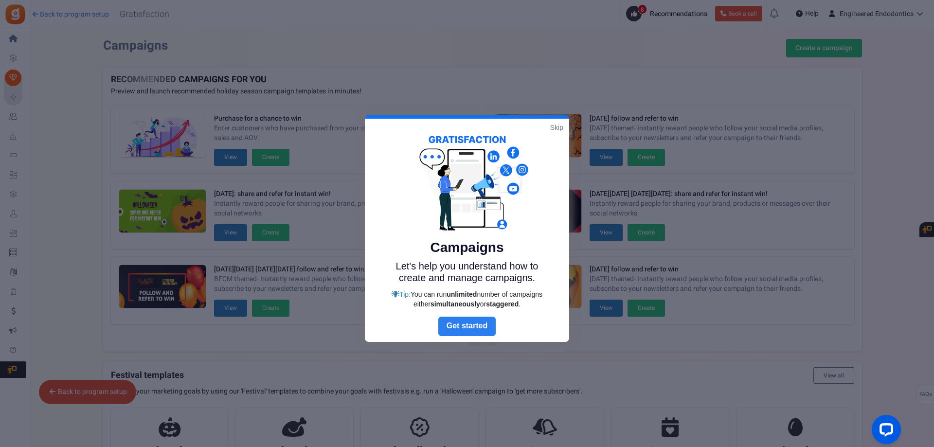
click at [466, 326] on link "Next" at bounding box center [466, 326] width 57 height 19
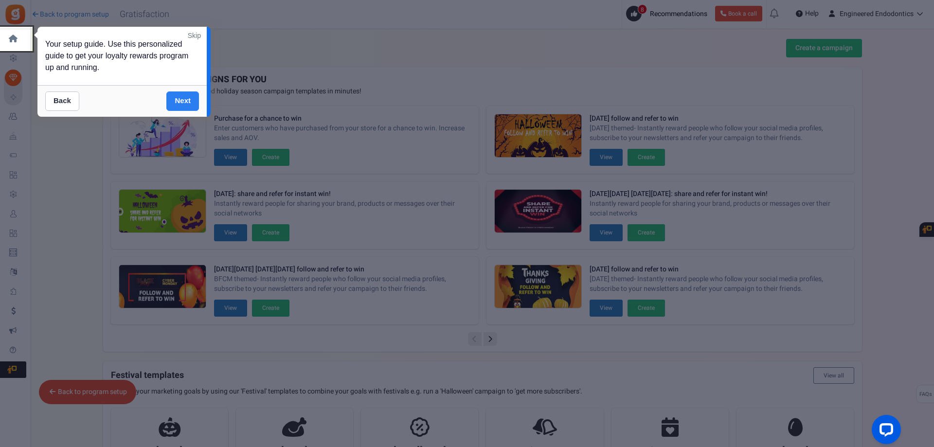
click at [178, 97] on link "Next" at bounding box center [182, 100] width 33 height 19
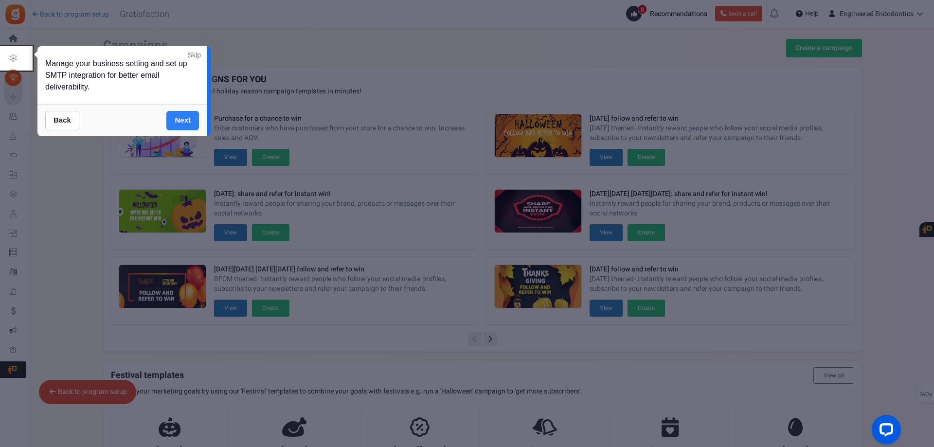
click at [186, 123] on link "Next" at bounding box center [182, 120] width 33 height 19
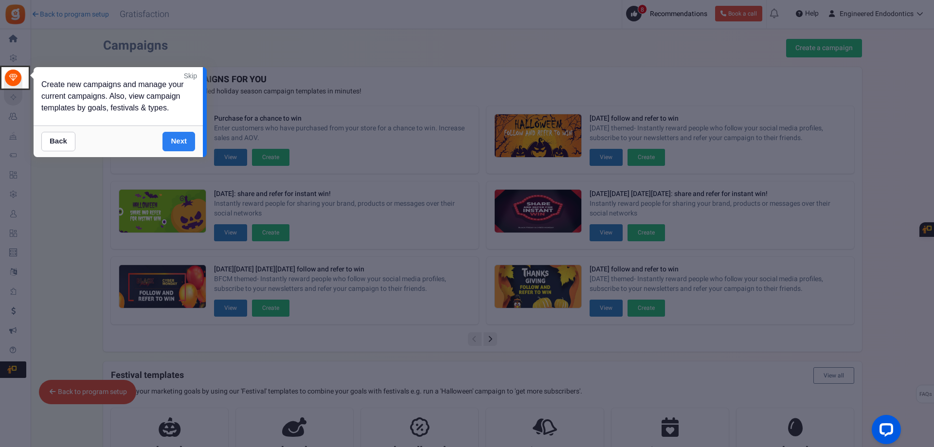
click at [179, 138] on link "Next" at bounding box center [179, 141] width 33 height 19
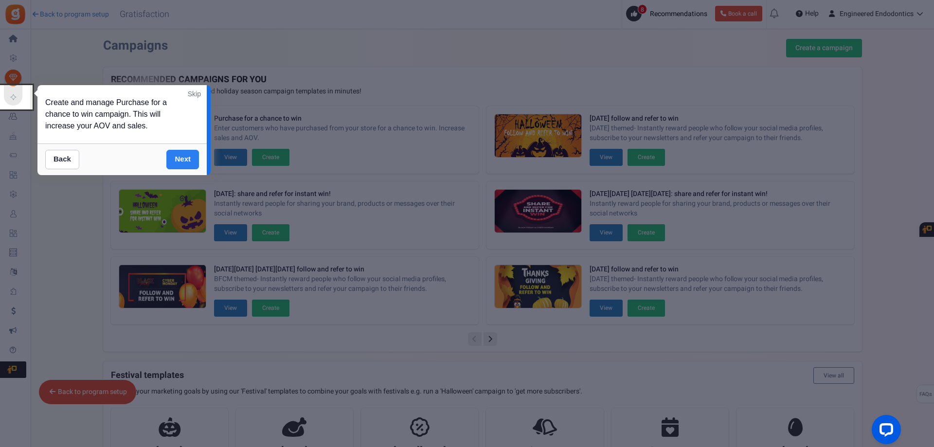
click at [183, 161] on link "Next" at bounding box center [182, 159] width 33 height 19
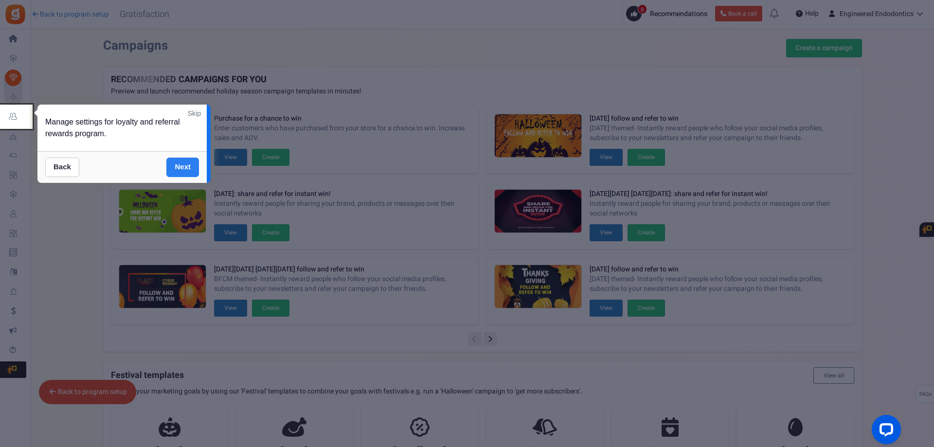
click at [178, 169] on link "Next" at bounding box center [182, 167] width 33 height 19
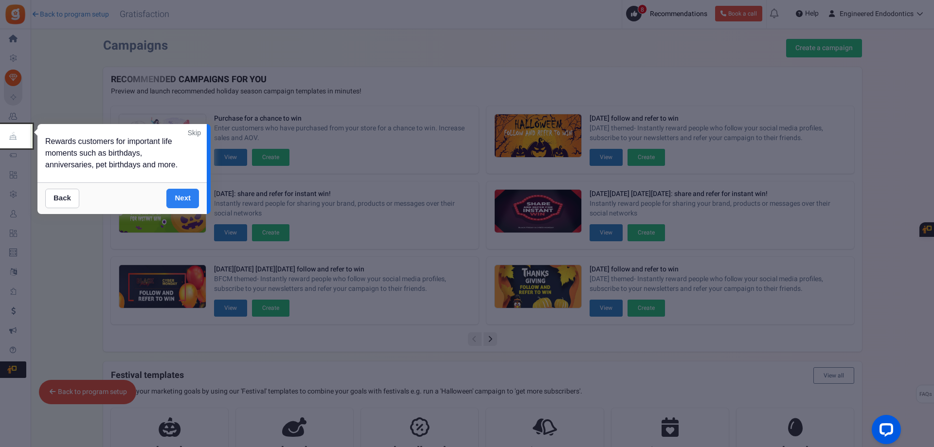
click at [173, 195] on link "Next" at bounding box center [182, 198] width 33 height 19
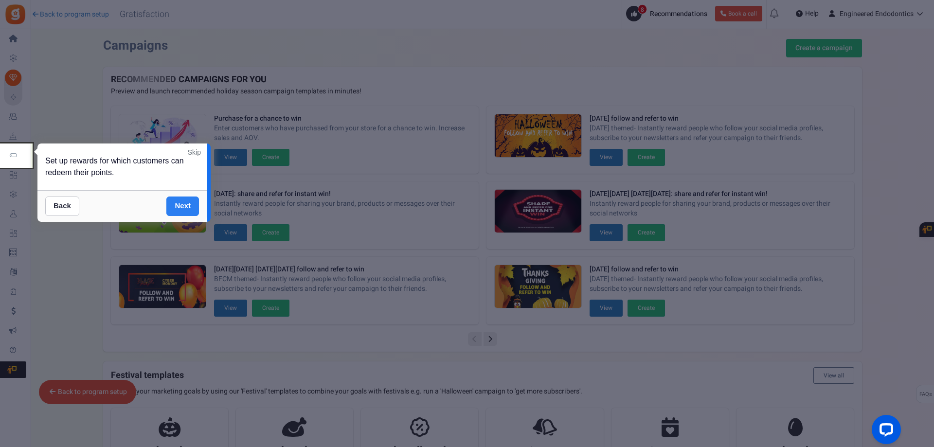
click at [180, 205] on link "Next" at bounding box center [182, 206] width 33 height 19
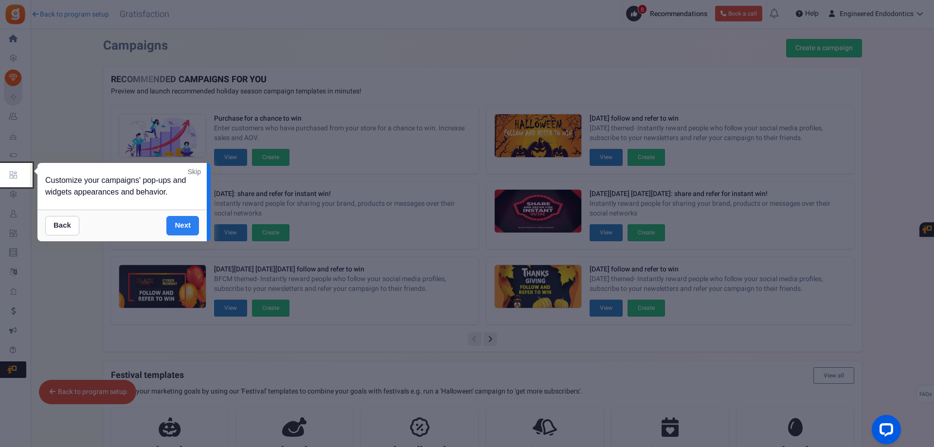
click at [178, 227] on link "Next" at bounding box center [182, 225] width 33 height 19
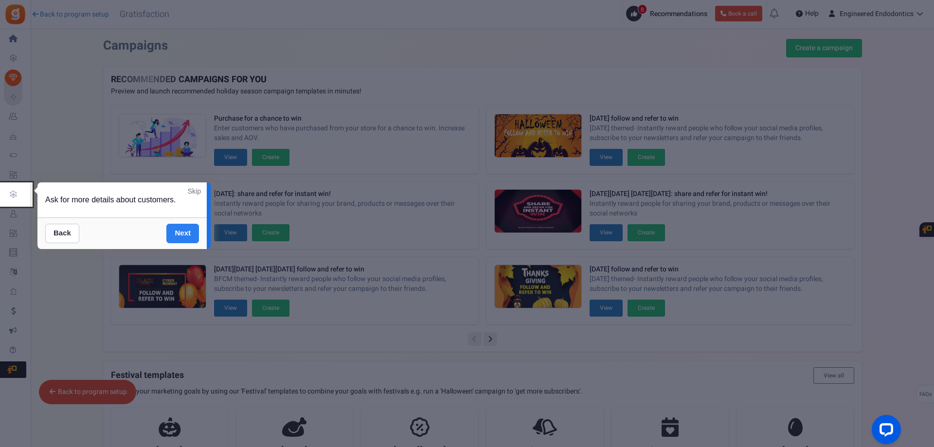
click at [181, 230] on link "Next" at bounding box center [182, 233] width 33 height 19
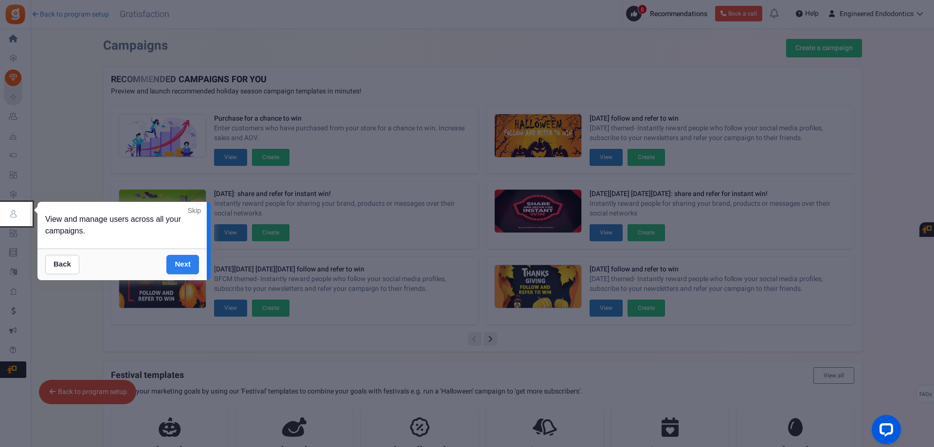
click at [179, 264] on link "Next" at bounding box center [182, 264] width 33 height 19
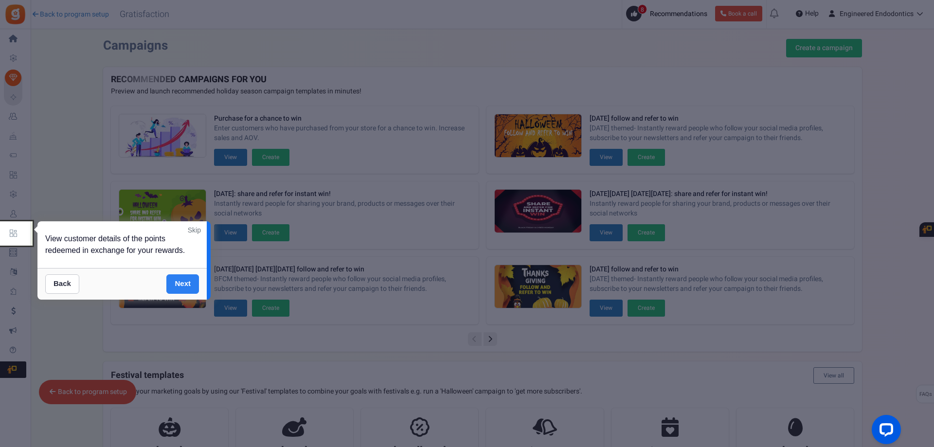
click at [179, 285] on link "Next" at bounding box center [182, 283] width 33 height 19
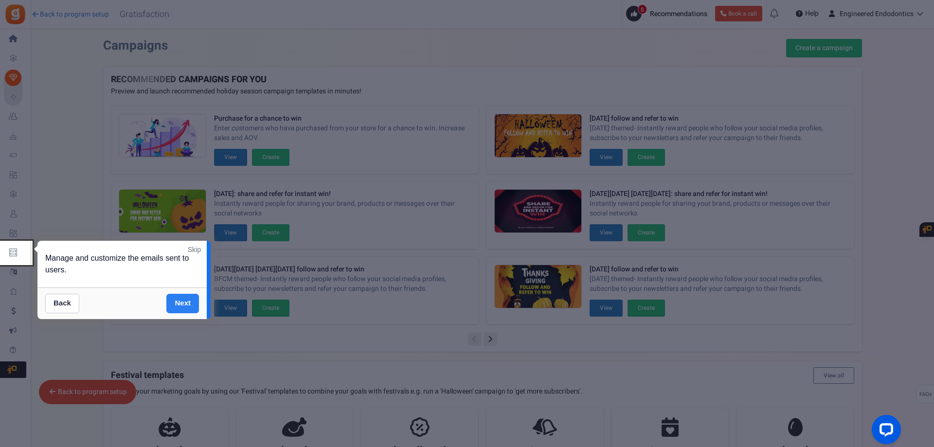
click at [180, 299] on link "Next" at bounding box center [182, 303] width 33 height 19
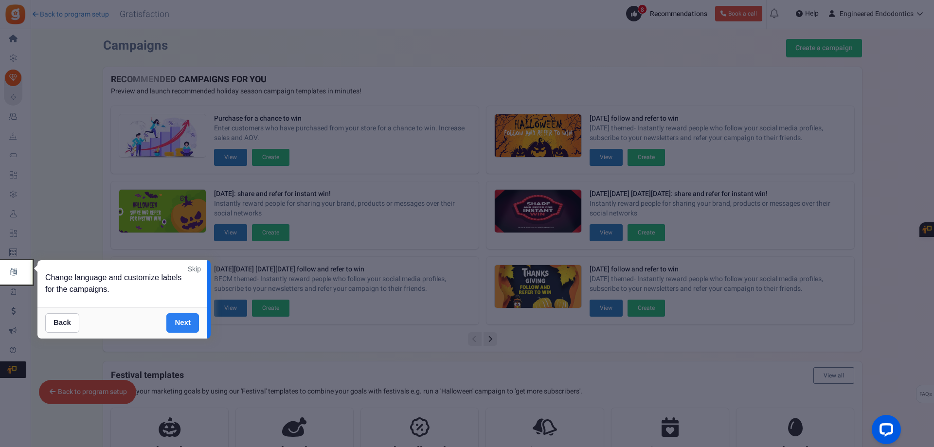
click at [180, 320] on link "Next" at bounding box center [182, 322] width 33 height 19
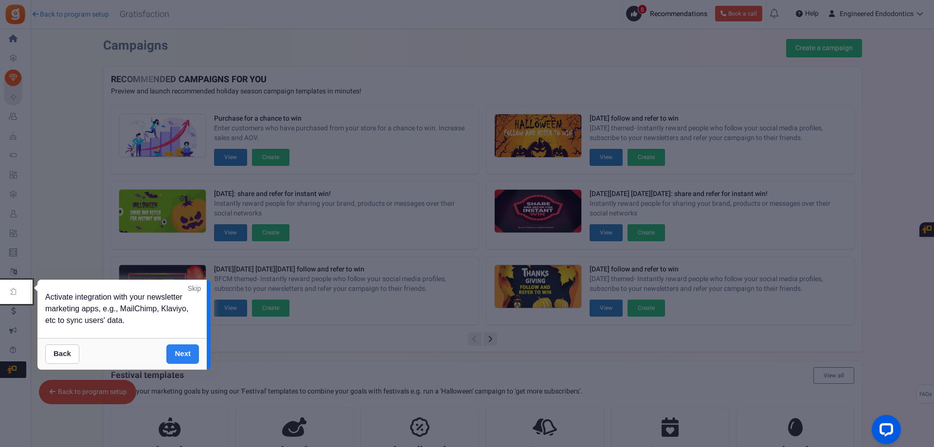
click at [178, 354] on link "Next" at bounding box center [182, 353] width 33 height 19
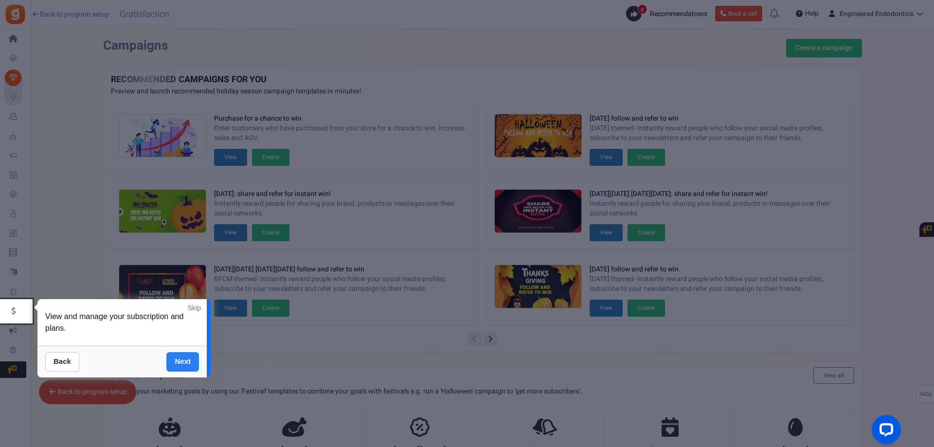
click at [186, 365] on link "Next" at bounding box center [182, 361] width 33 height 19
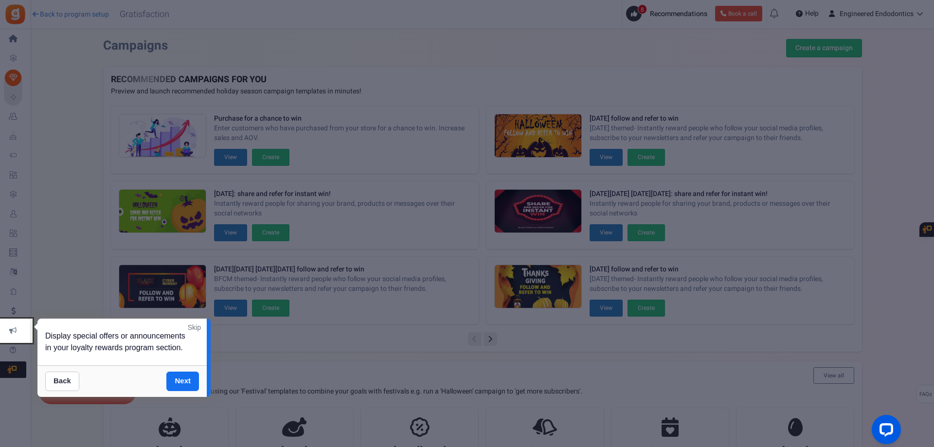
click at [182, 371] on div "Back Next" at bounding box center [121, 381] width 169 height 32
click at [181, 387] on link "Next" at bounding box center [182, 381] width 33 height 19
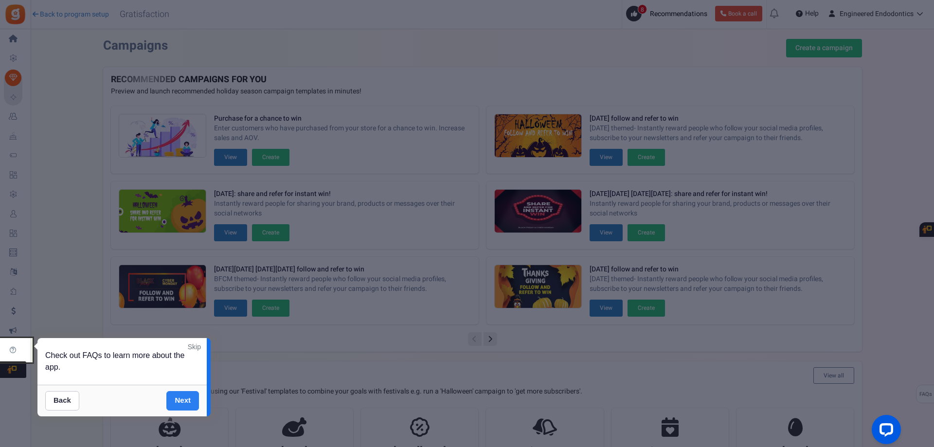
click at [181, 403] on link "Next" at bounding box center [182, 400] width 33 height 19
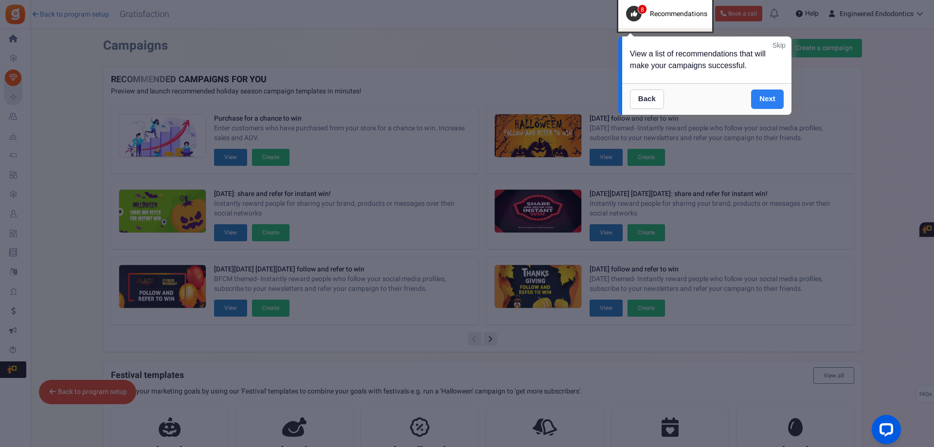
click at [773, 103] on link "Next" at bounding box center [767, 99] width 33 height 19
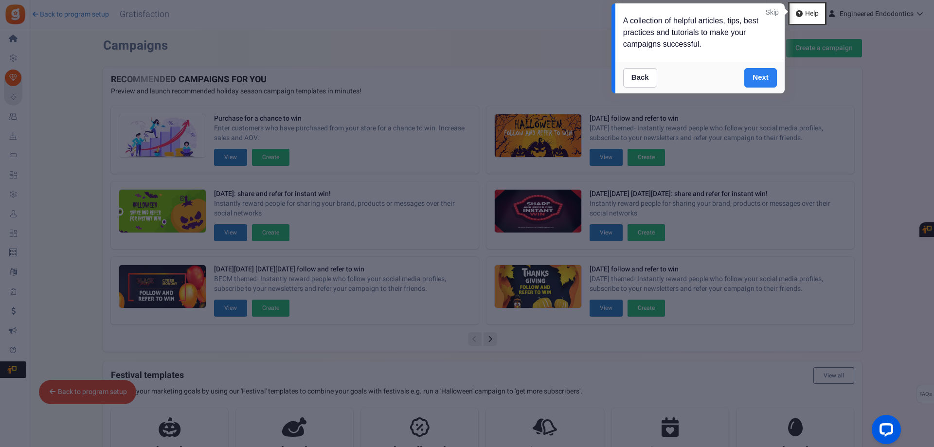
click at [764, 78] on link "Next" at bounding box center [760, 77] width 33 height 19
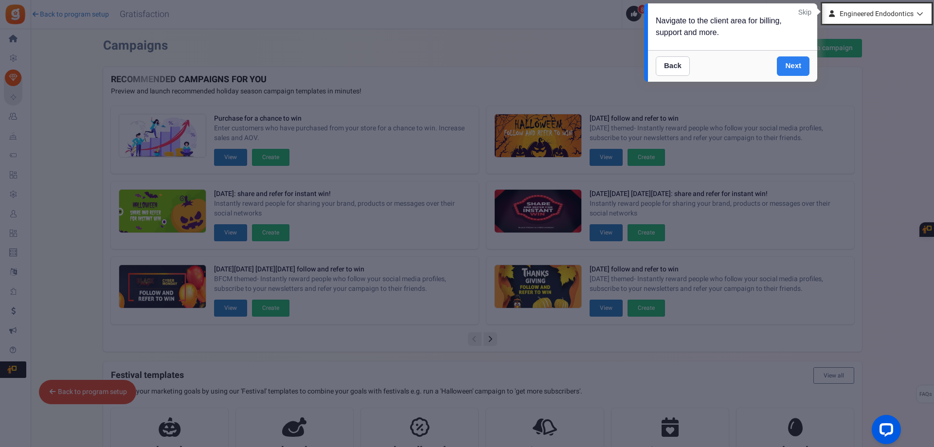
click at [794, 68] on link "Next" at bounding box center [793, 65] width 33 height 19
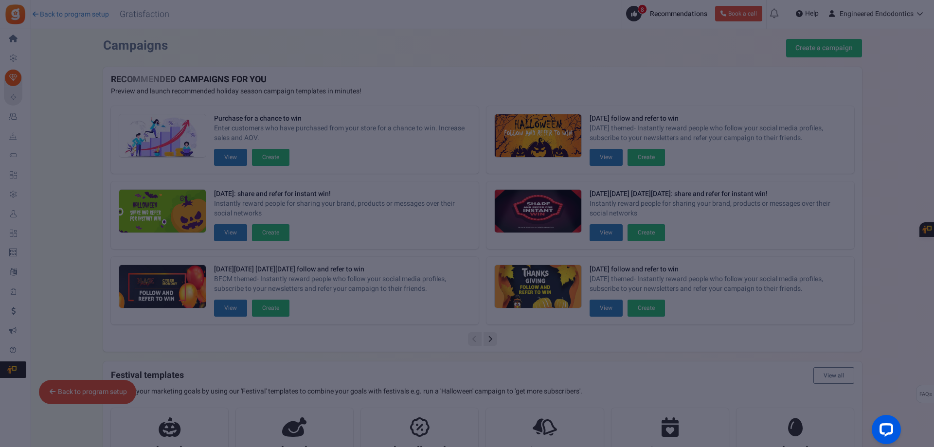
scroll to position [428, 0]
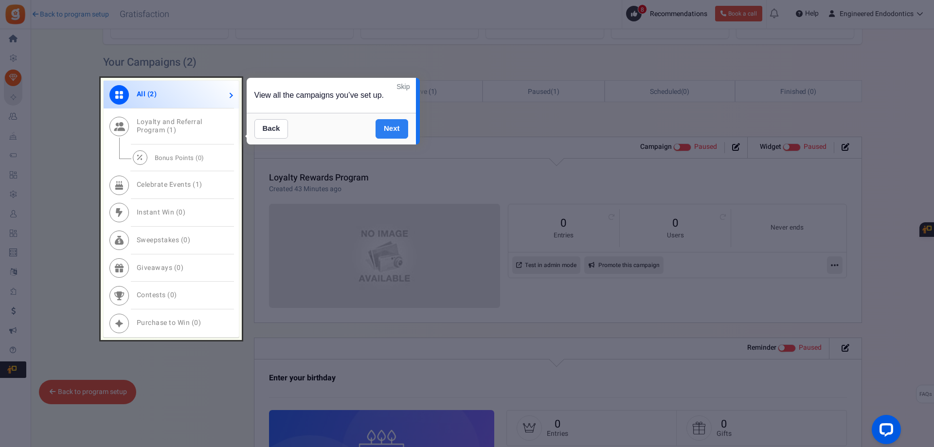
click at [391, 134] on link "Next" at bounding box center [392, 128] width 33 height 19
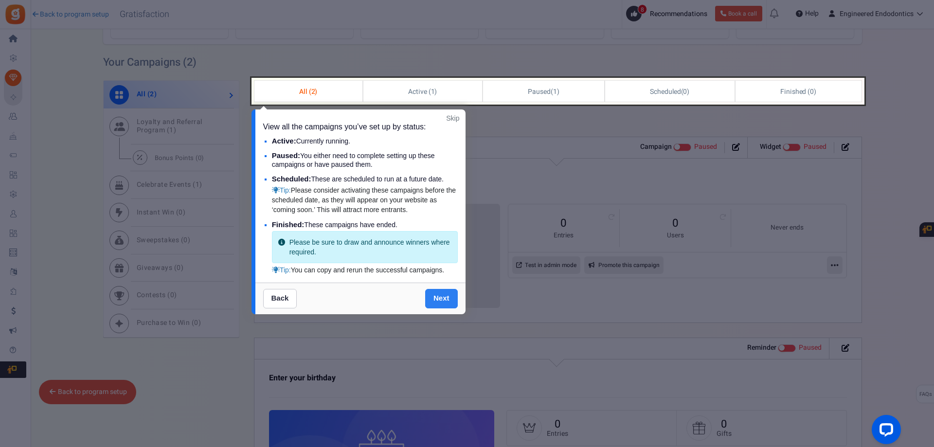
click at [442, 297] on link "Next" at bounding box center [441, 298] width 33 height 19
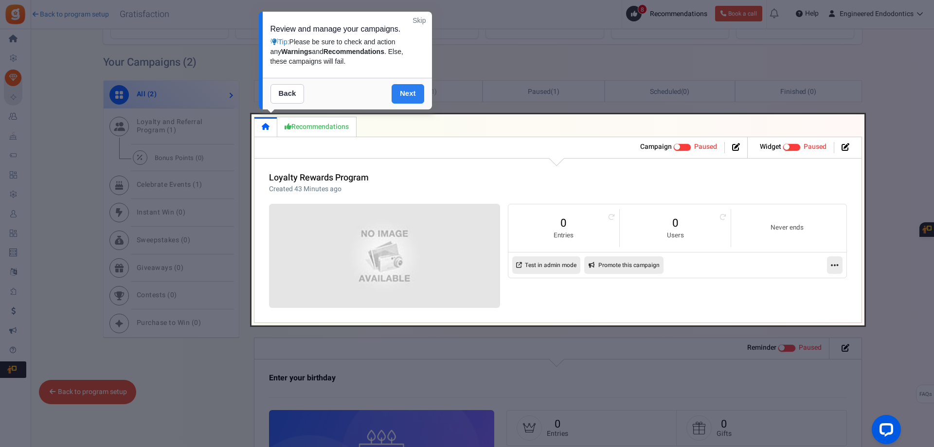
click at [397, 87] on link "Next" at bounding box center [408, 93] width 33 height 19
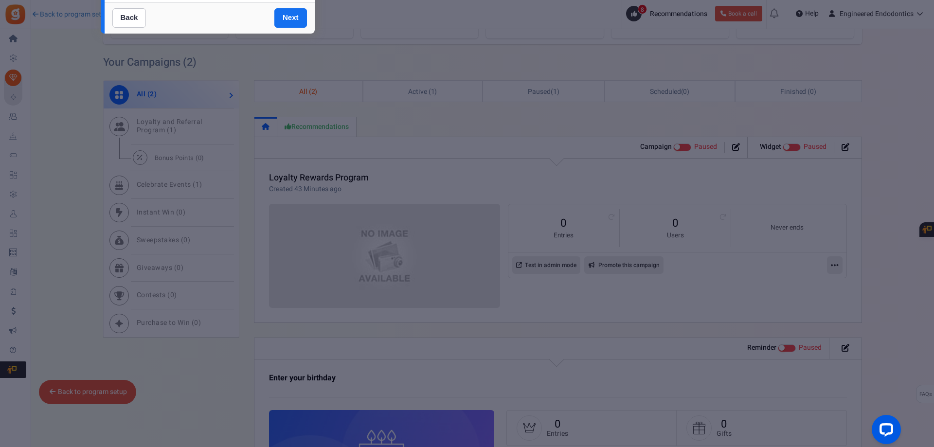
scroll to position [0, 0]
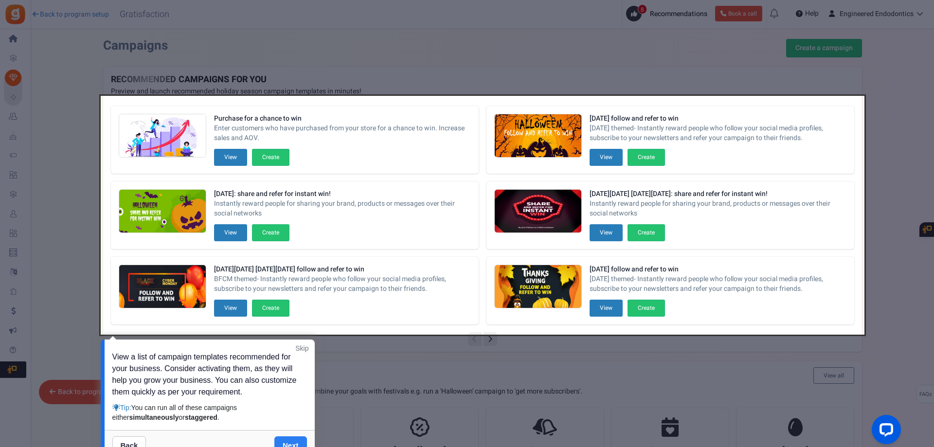
click at [292, 439] on link "Next" at bounding box center [290, 445] width 33 height 19
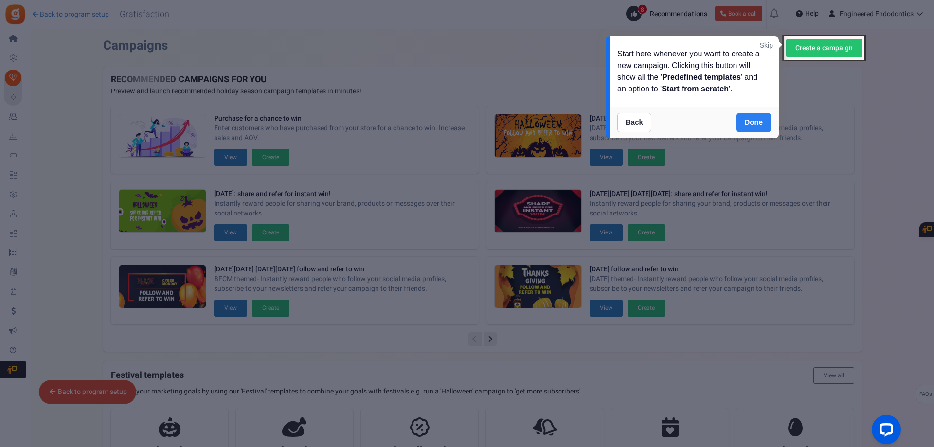
click at [759, 120] on link "Done" at bounding box center [754, 122] width 35 height 19
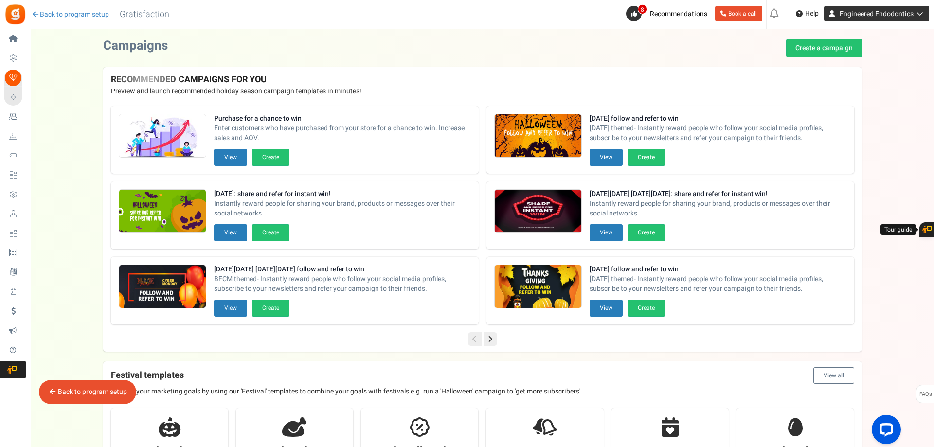
click at [877, 15] on span "Engineered Endodontics" at bounding box center [877, 14] width 74 height 10
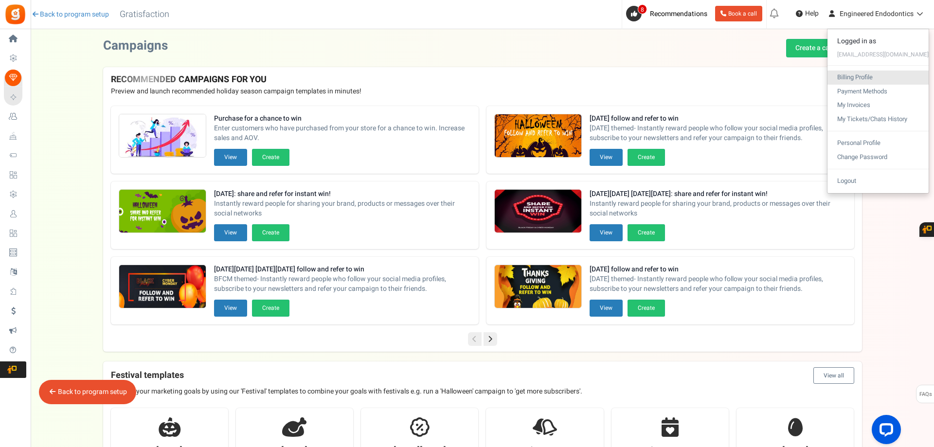
click at [868, 82] on link "Billing Profile" at bounding box center [878, 78] width 101 height 14
